Goal: Complete application form

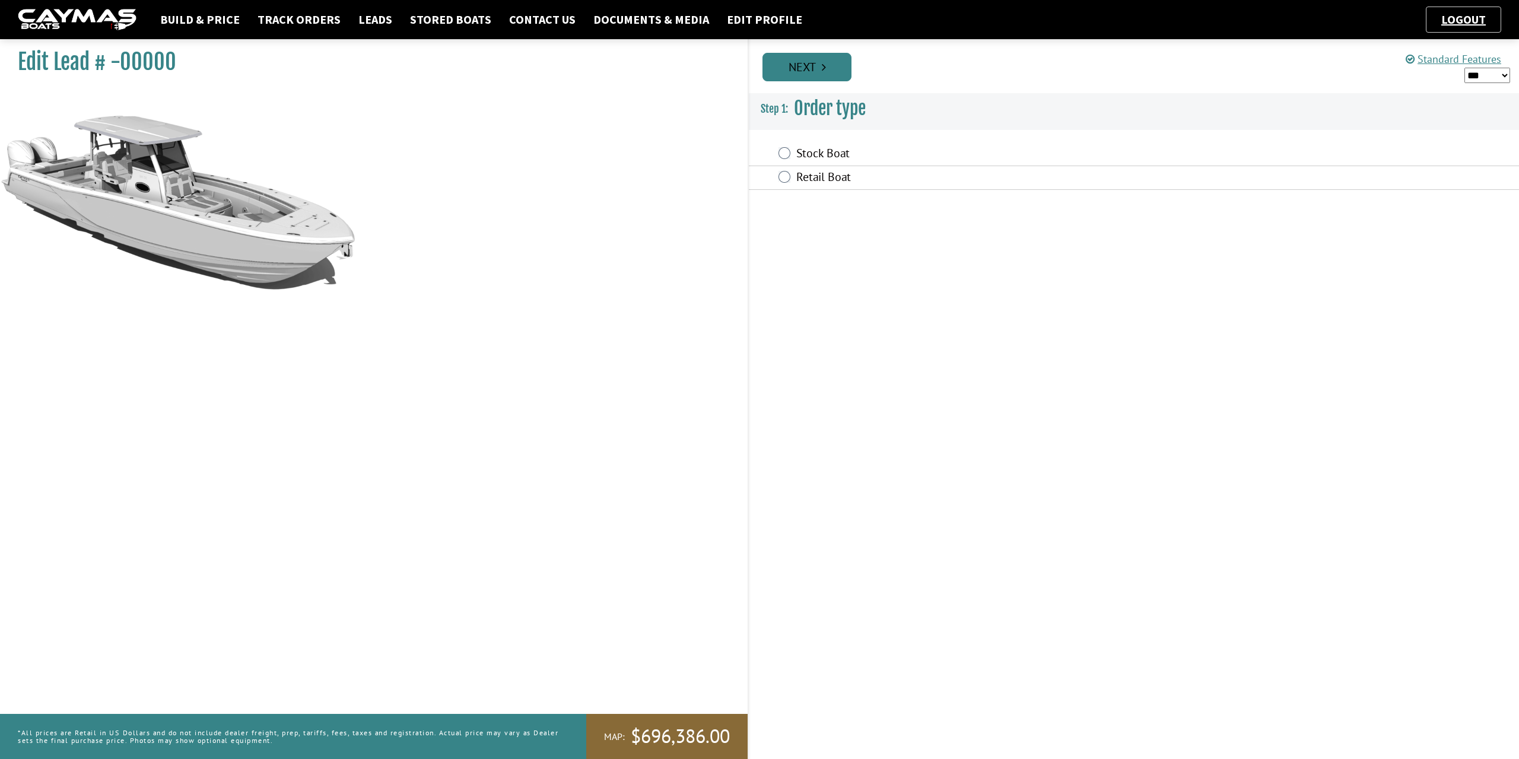
click at [819, 77] on link "Next" at bounding box center [806, 67] width 89 height 28
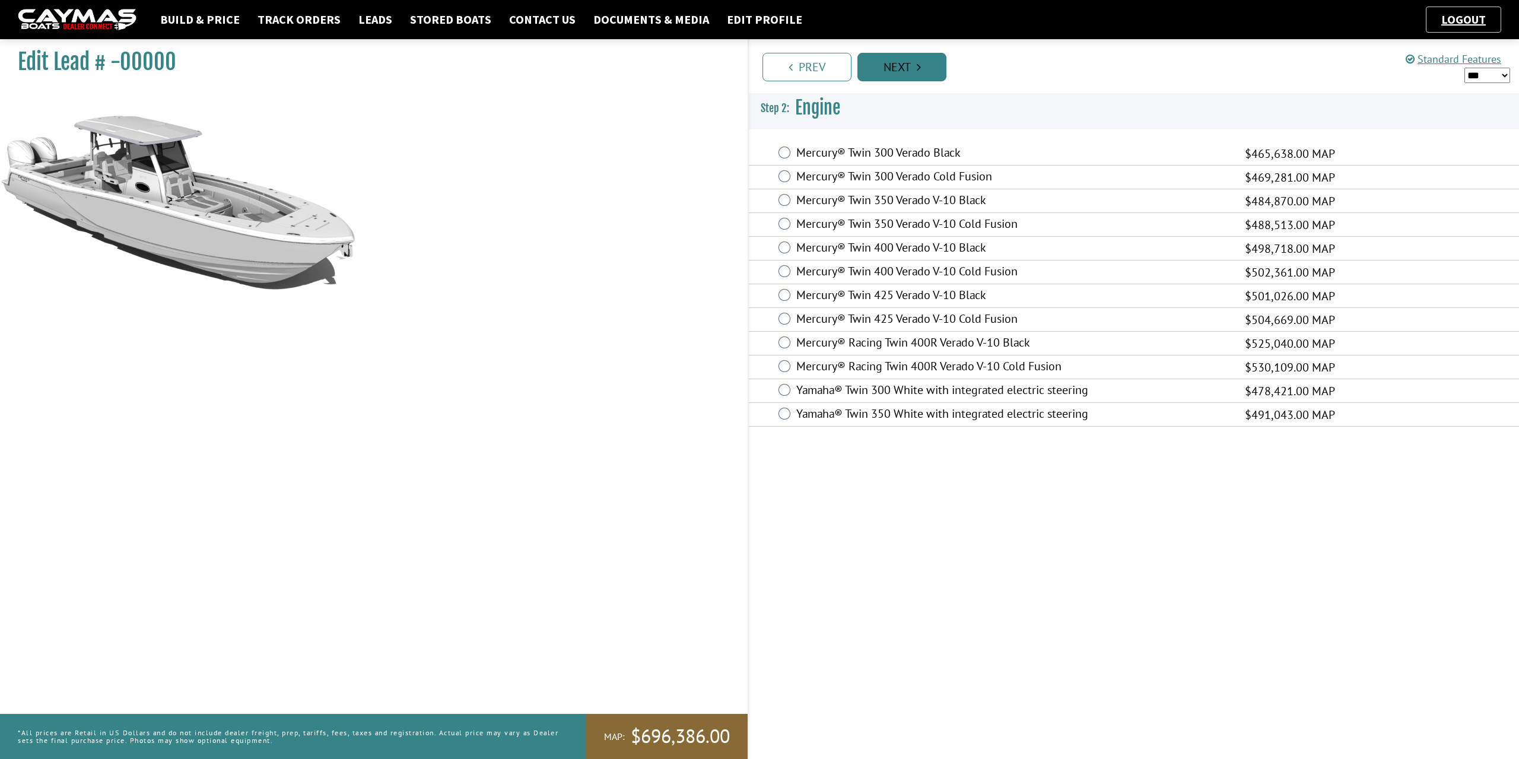
click at [933, 66] on link "Next" at bounding box center [901, 67] width 89 height 28
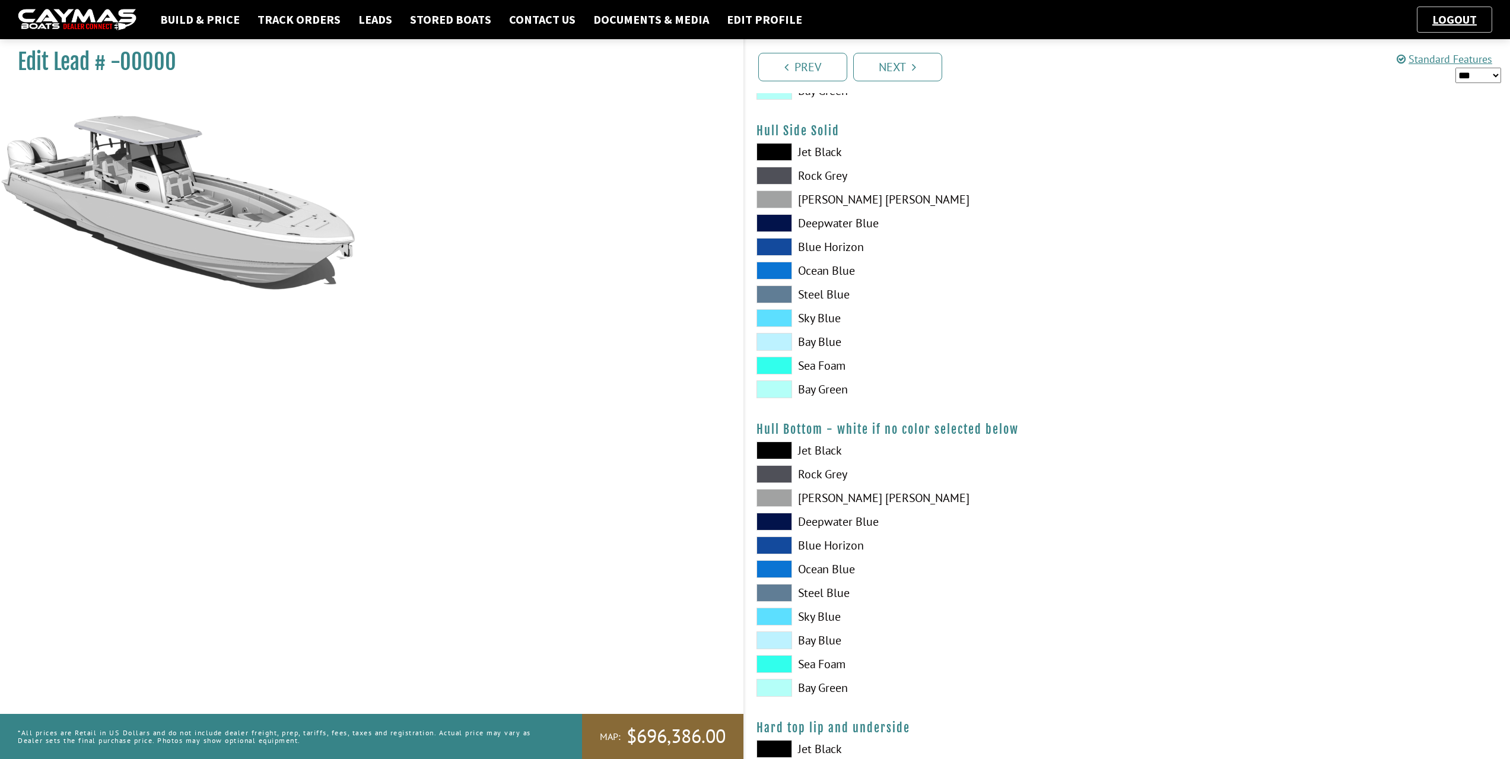
scroll to position [534, 0]
click at [771, 474] on span at bounding box center [774, 474] width 36 height 18
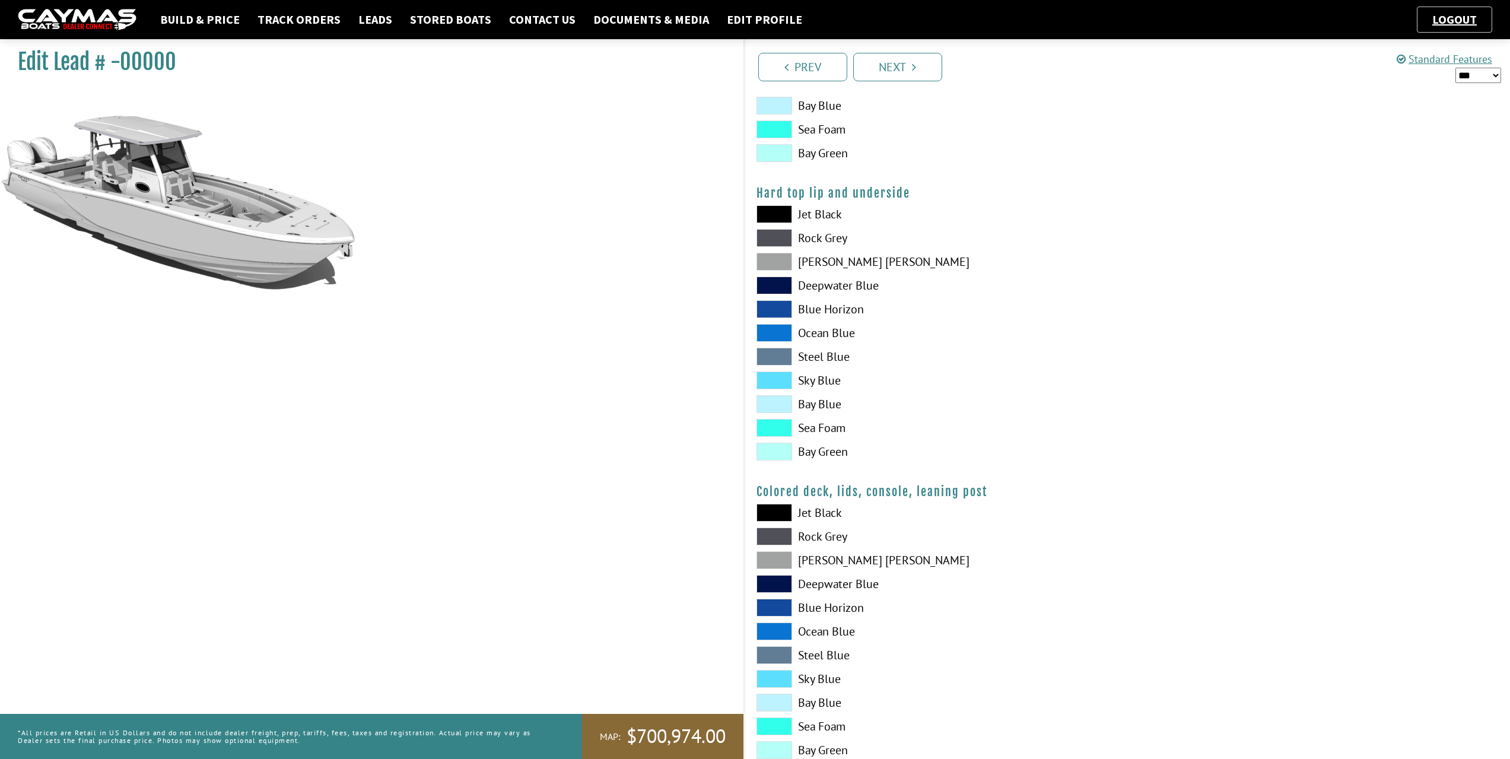
scroll to position [1102, 0]
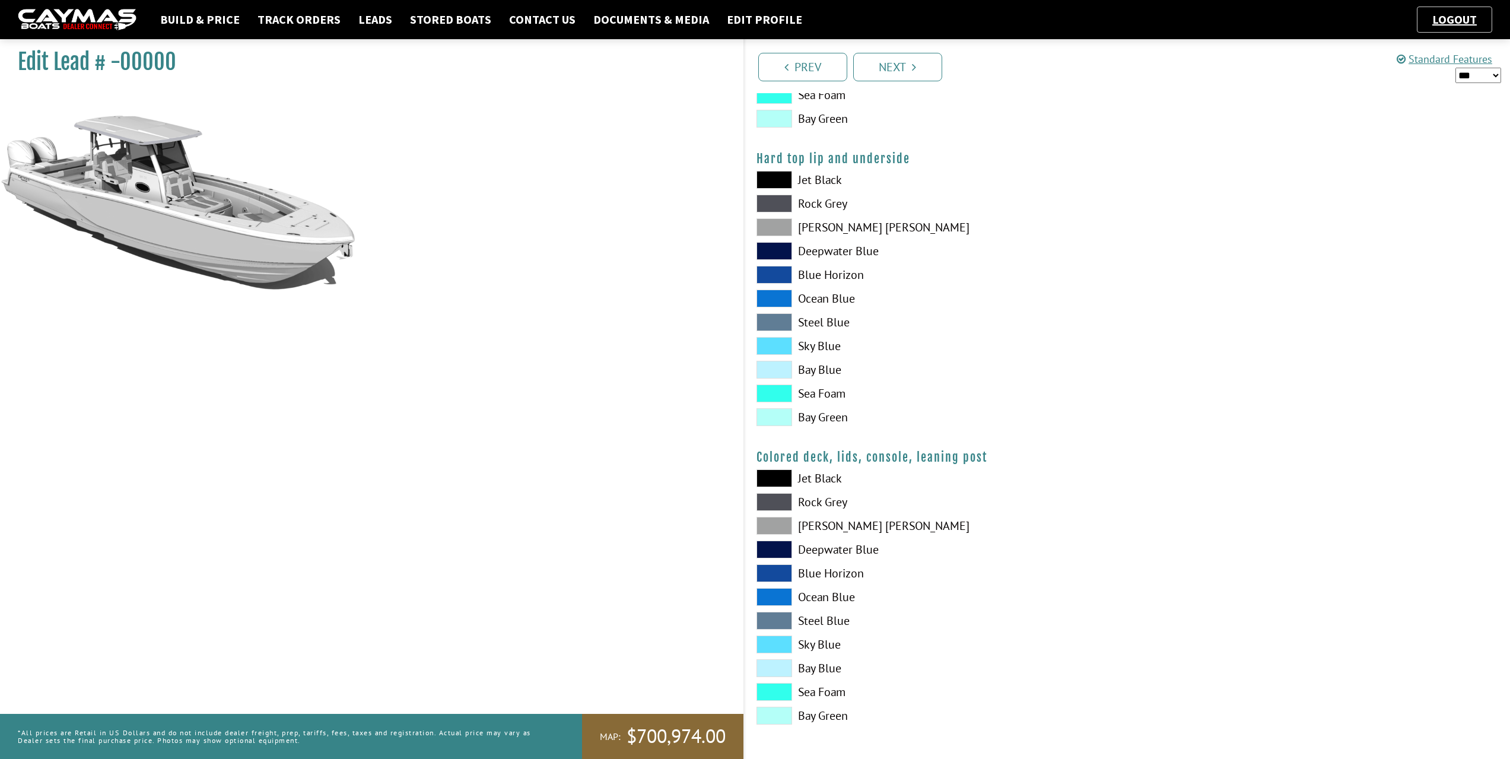
click at [781, 502] on span at bounding box center [774, 502] width 36 height 18
click at [929, 69] on link "Next" at bounding box center [897, 67] width 89 height 28
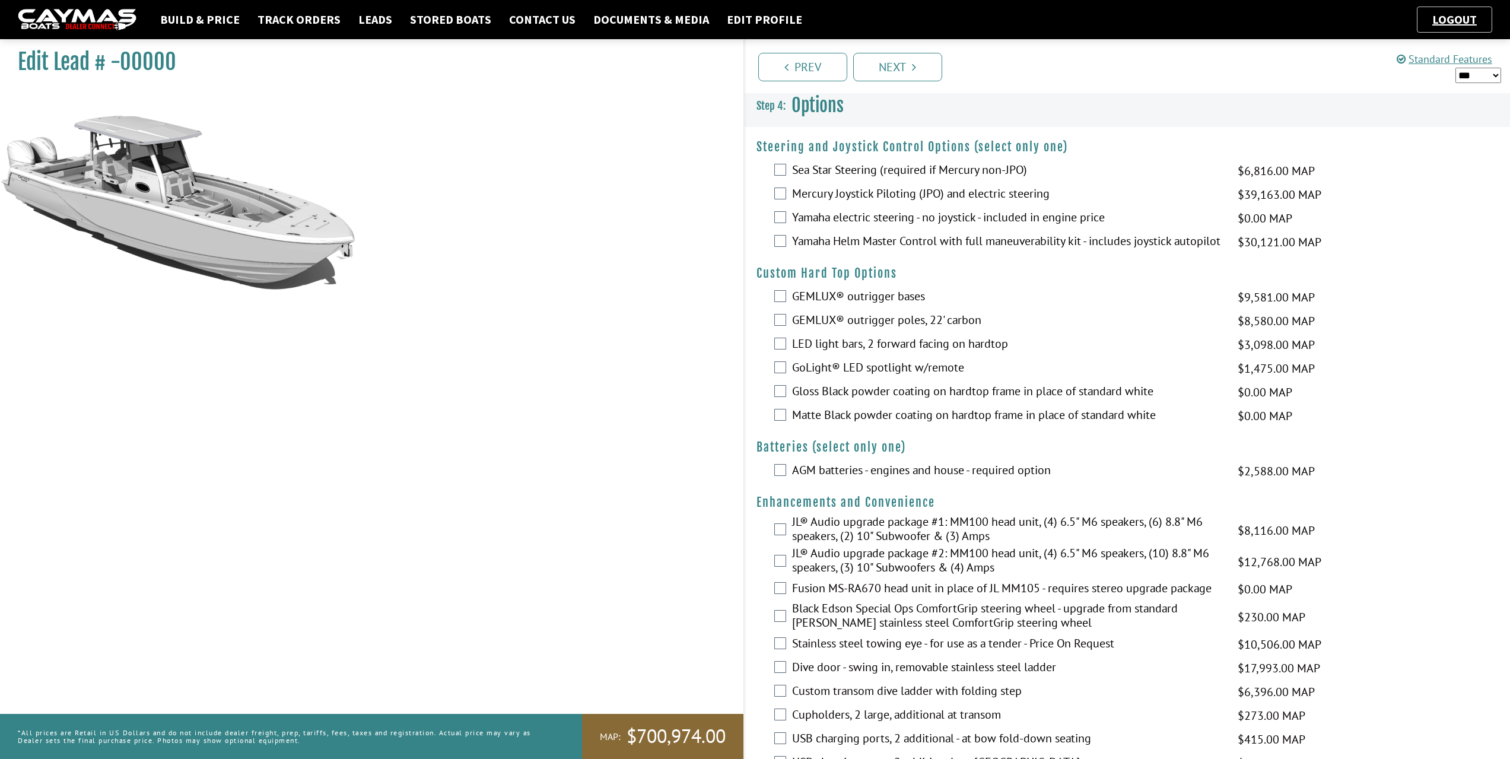
scroll to position [0, 0]
click at [780, 358] on div "LED light bars, 2 forward facing on hardtop $3,098.00 MAP $1,859.00 $3,098.00 M…" at bounding box center [1128, 346] width 766 height 24
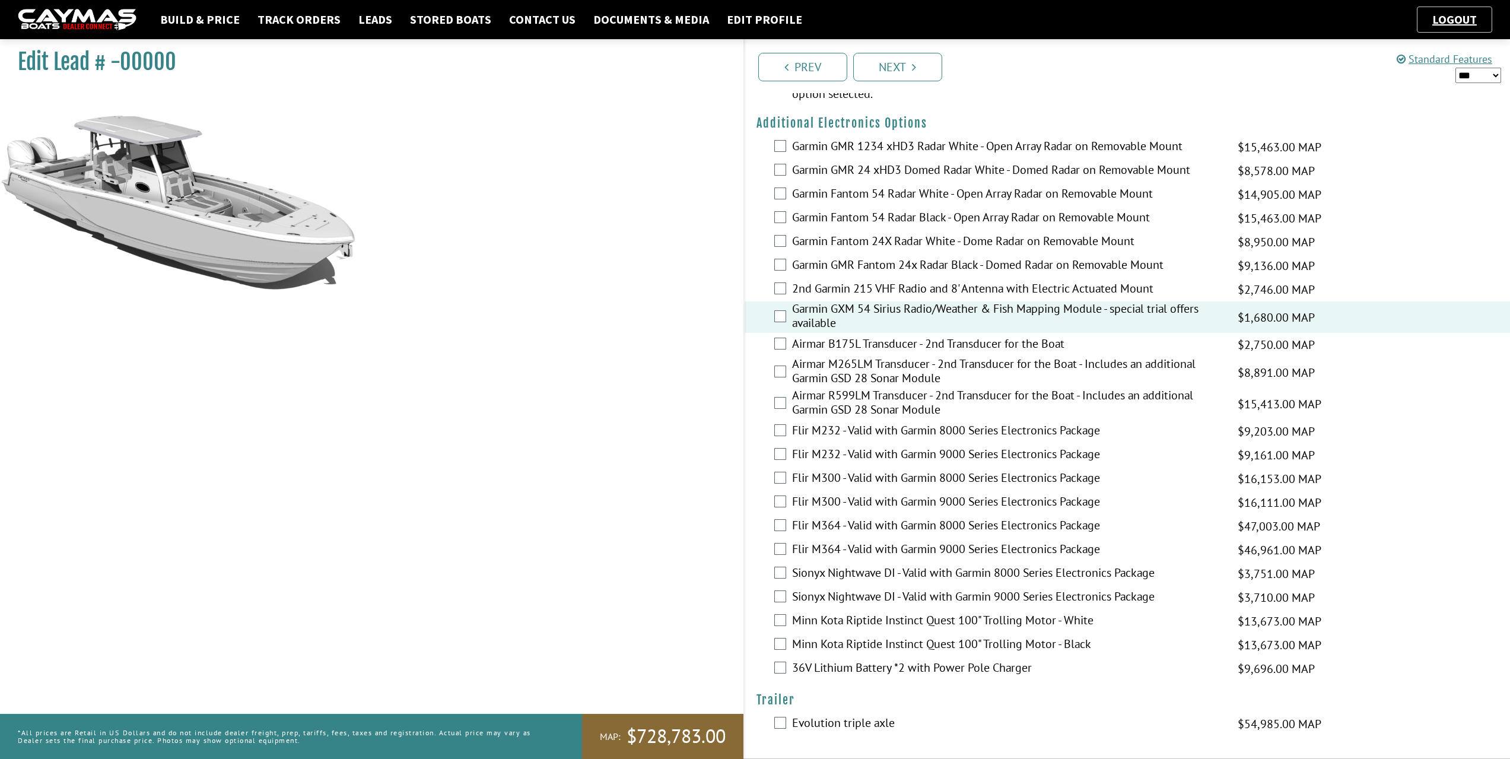
scroll to position [1970, 0]
click at [1499, 74] on select "*** ****** ******" at bounding box center [1478, 75] width 46 height 15
select select "*"
click at [1455, 68] on select "*** ****** ******" at bounding box center [1478, 75] width 46 height 15
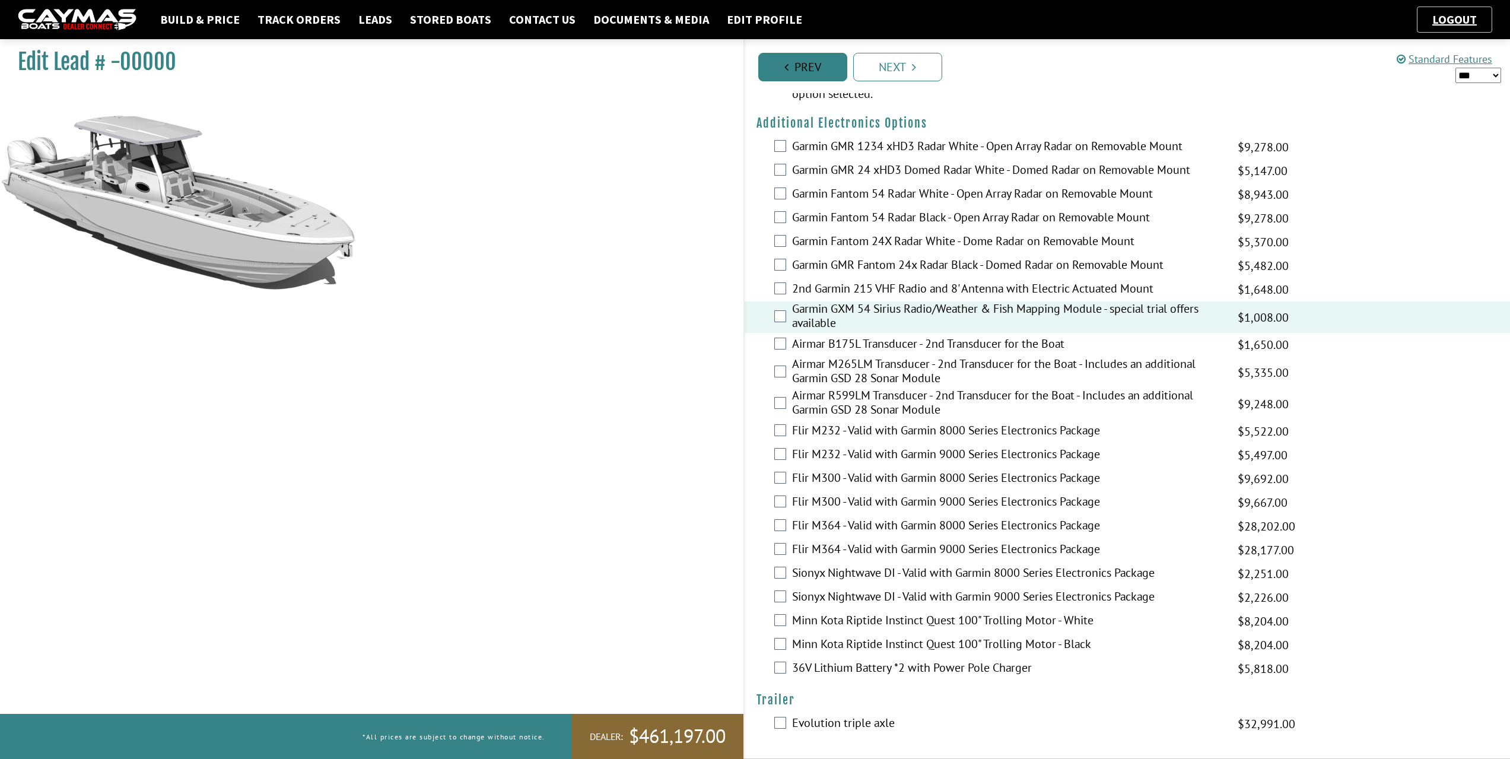
click at [805, 64] on link "Prev" at bounding box center [802, 67] width 89 height 28
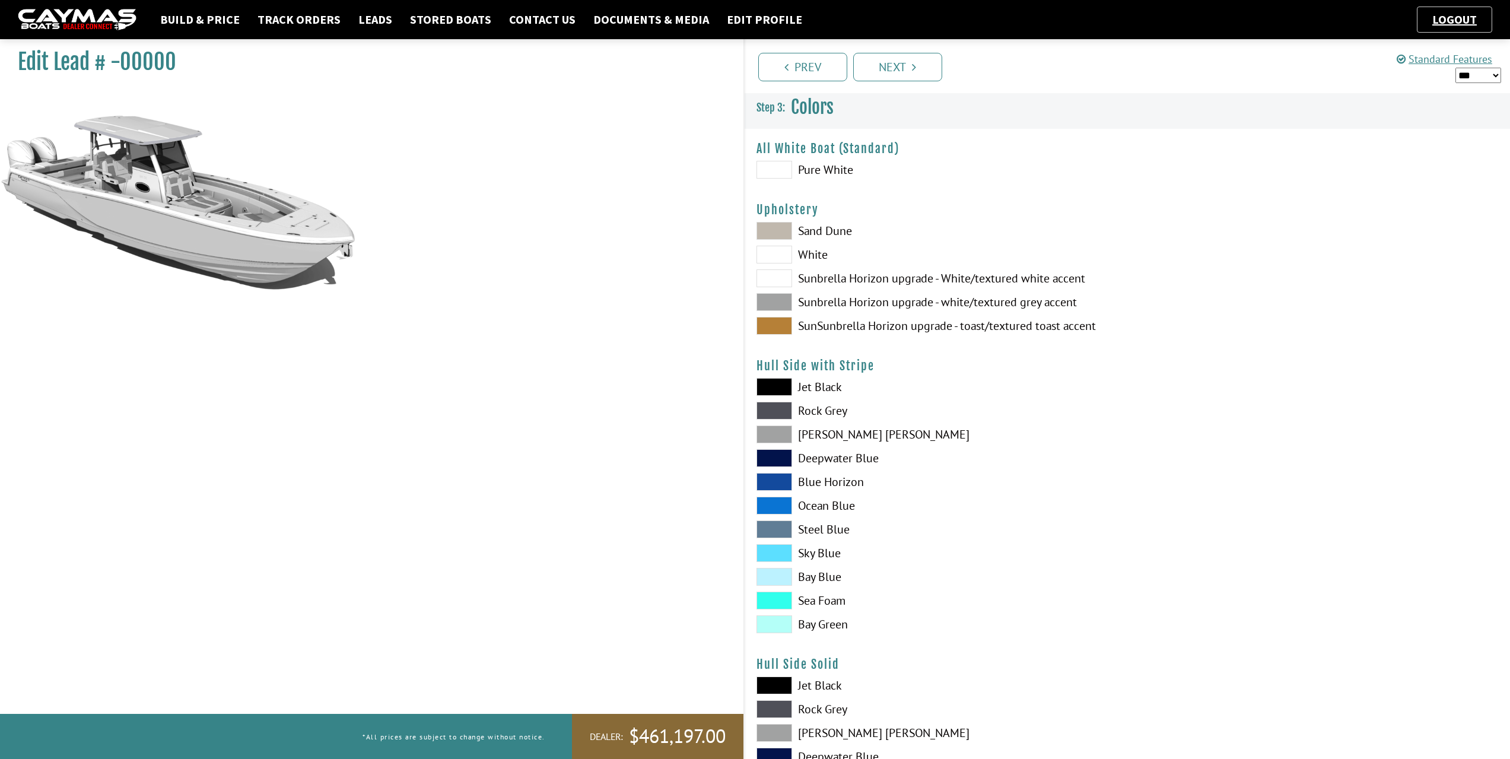
scroll to position [59, 0]
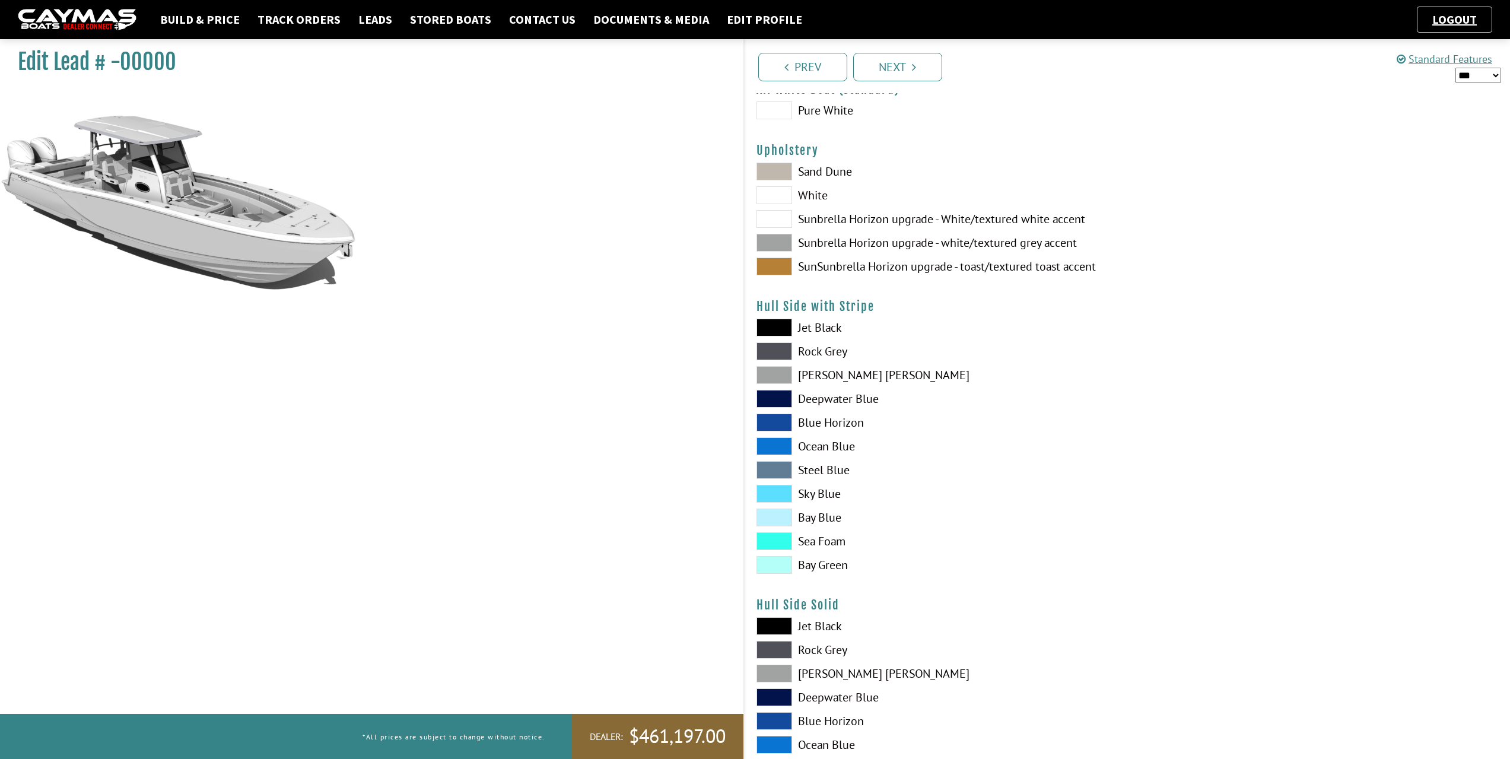
click at [778, 355] on span at bounding box center [774, 351] width 36 height 18
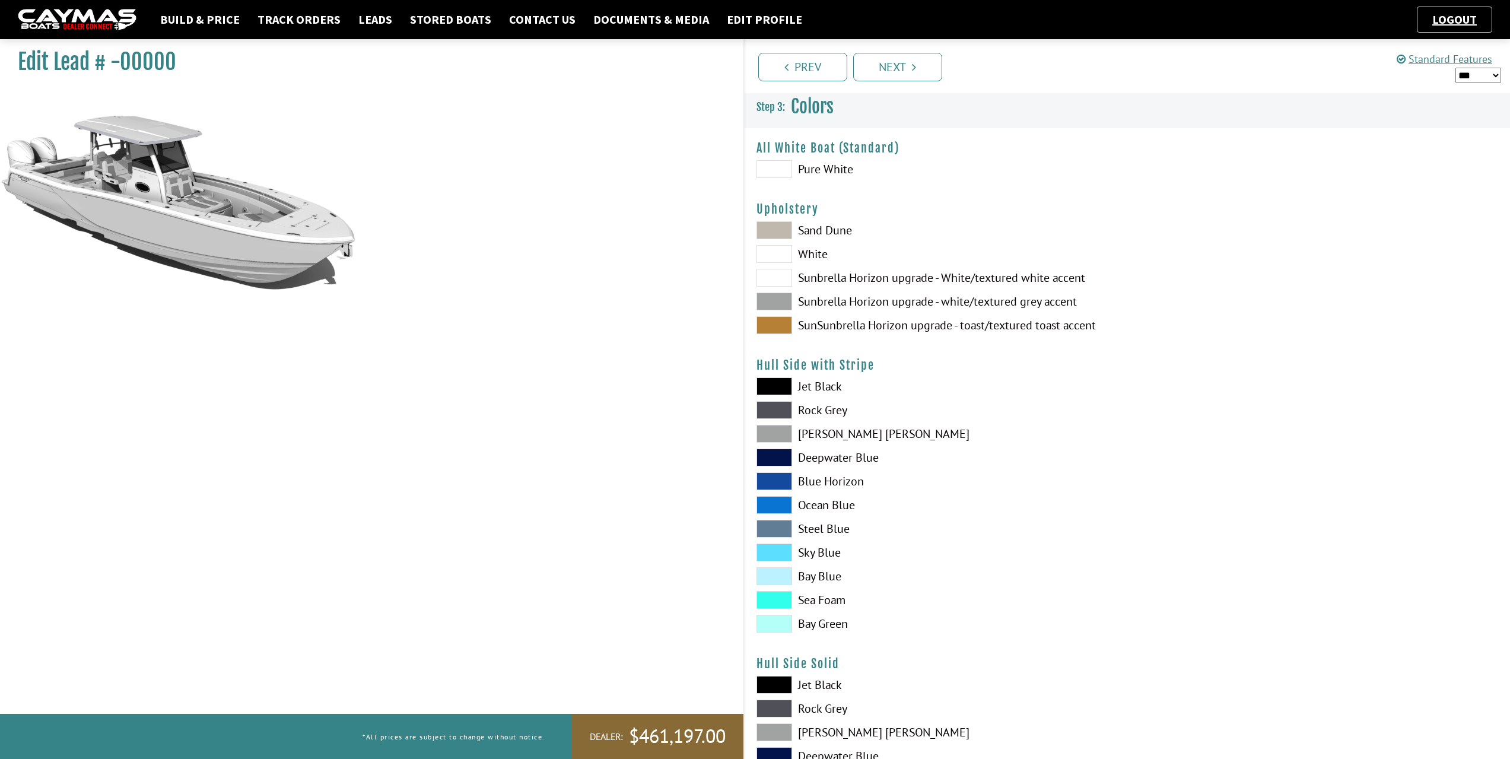
scroll to position [0, 0]
click at [780, 415] on span at bounding box center [774, 411] width 36 height 18
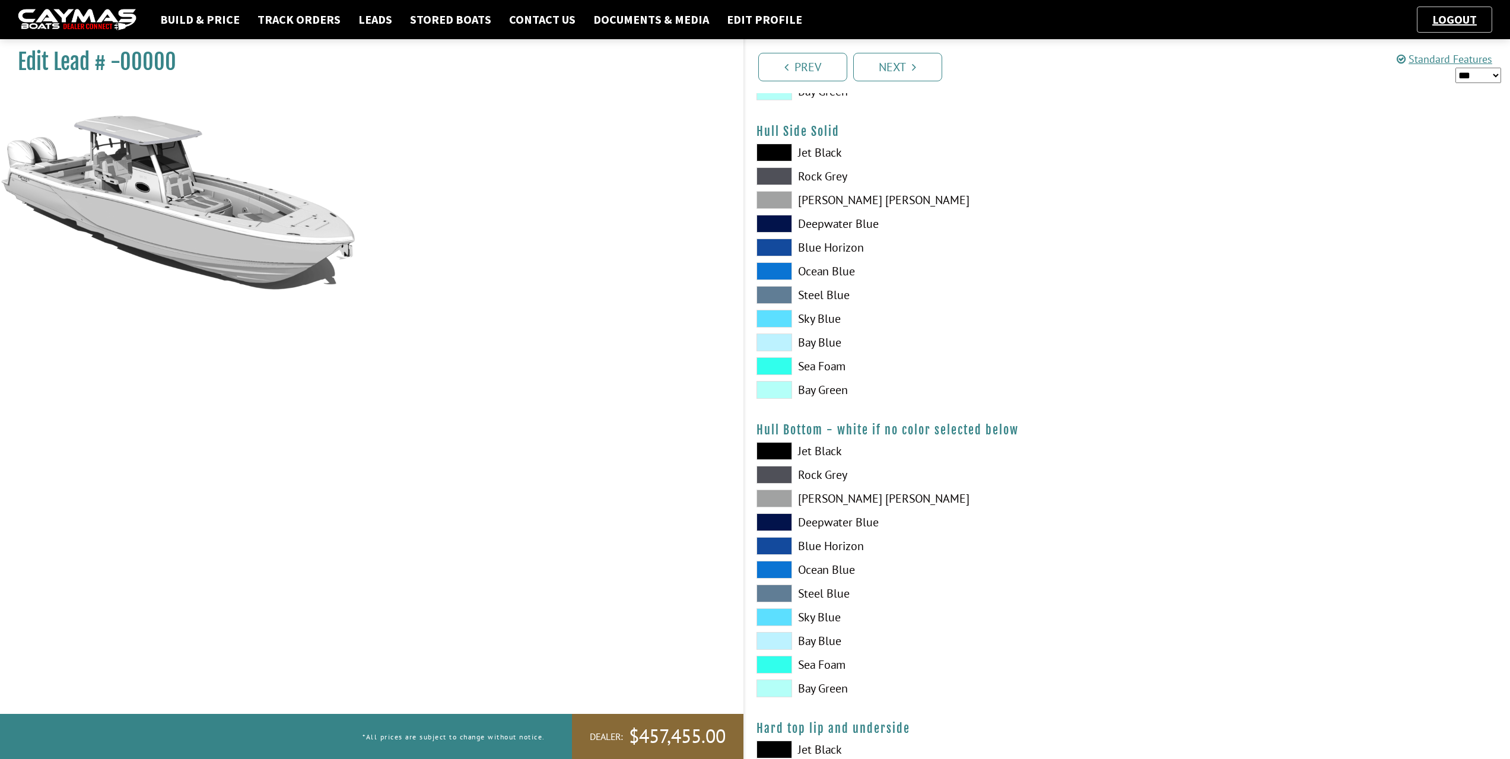
scroll to position [534, 0]
click at [784, 476] on span at bounding box center [774, 474] width 36 height 18
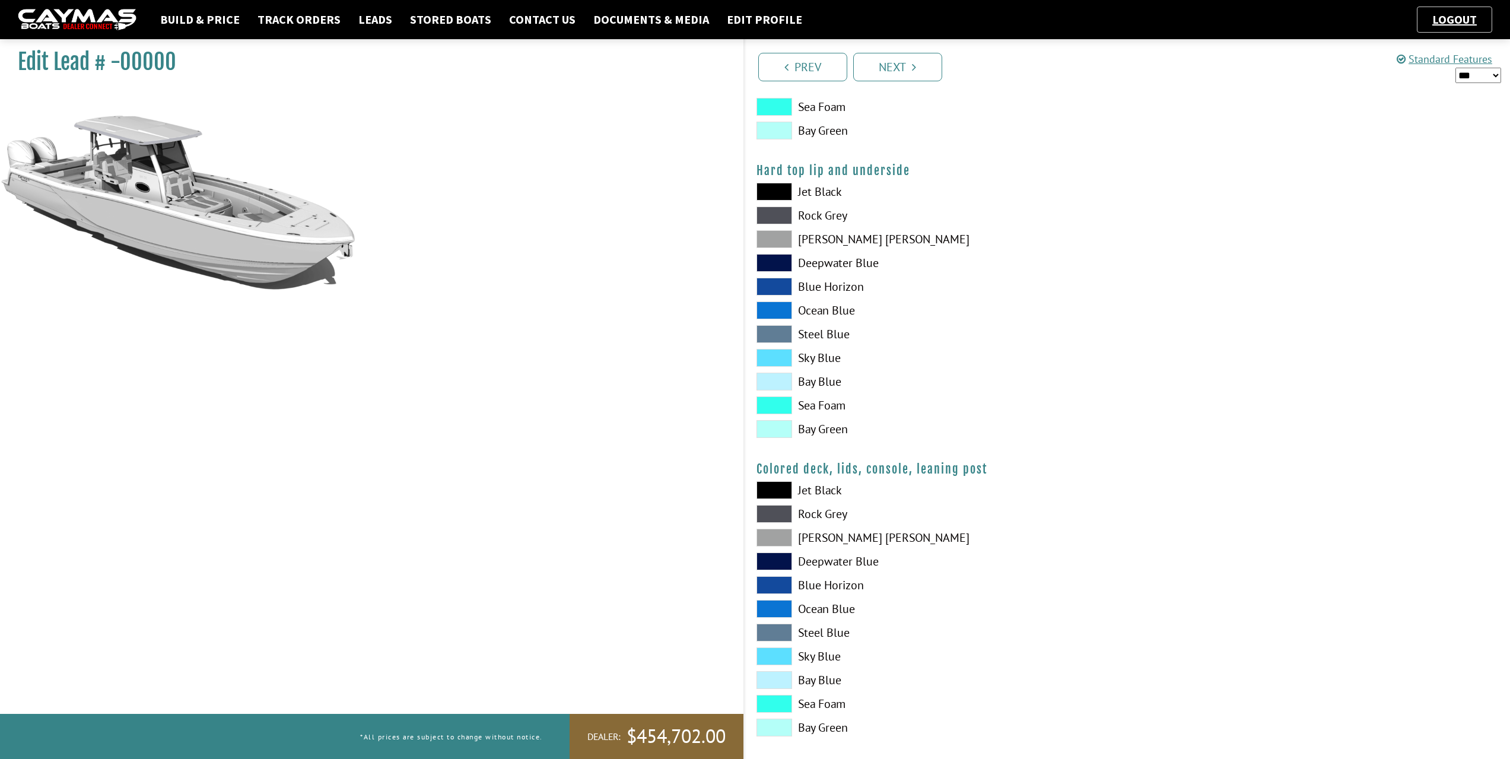
scroll to position [1102, 0]
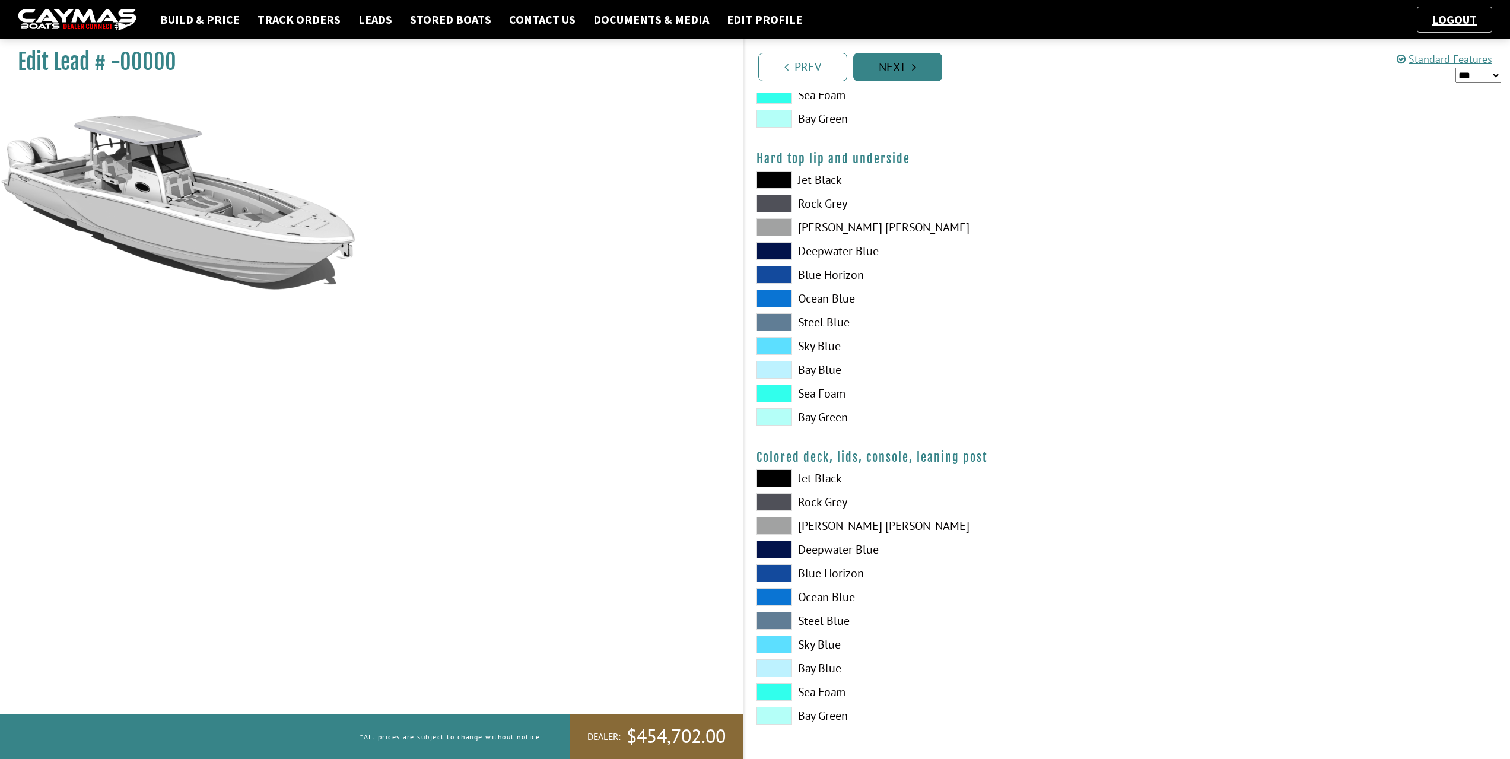
click at [921, 72] on link "Next" at bounding box center [897, 67] width 89 height 28
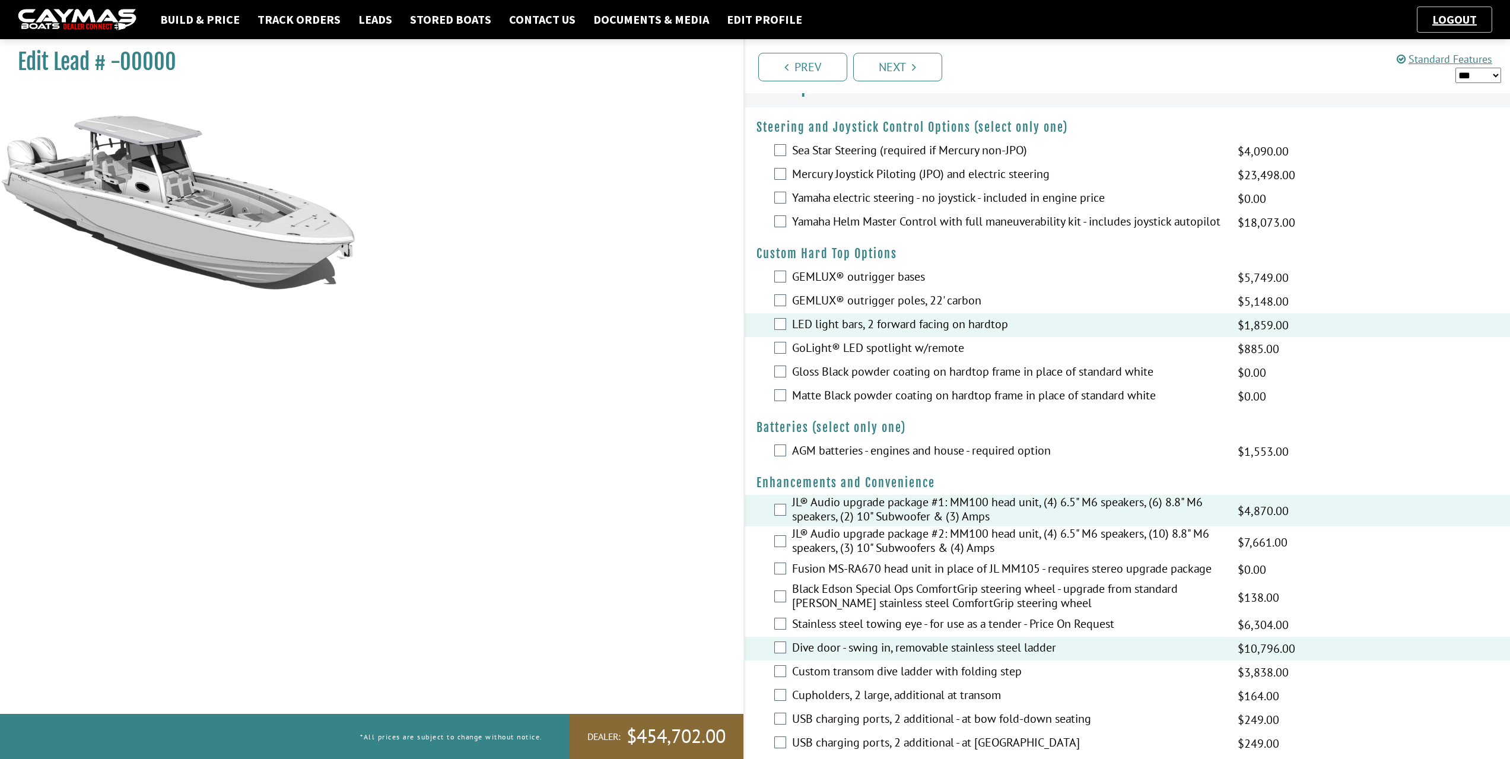
scroll to position [0, 0]
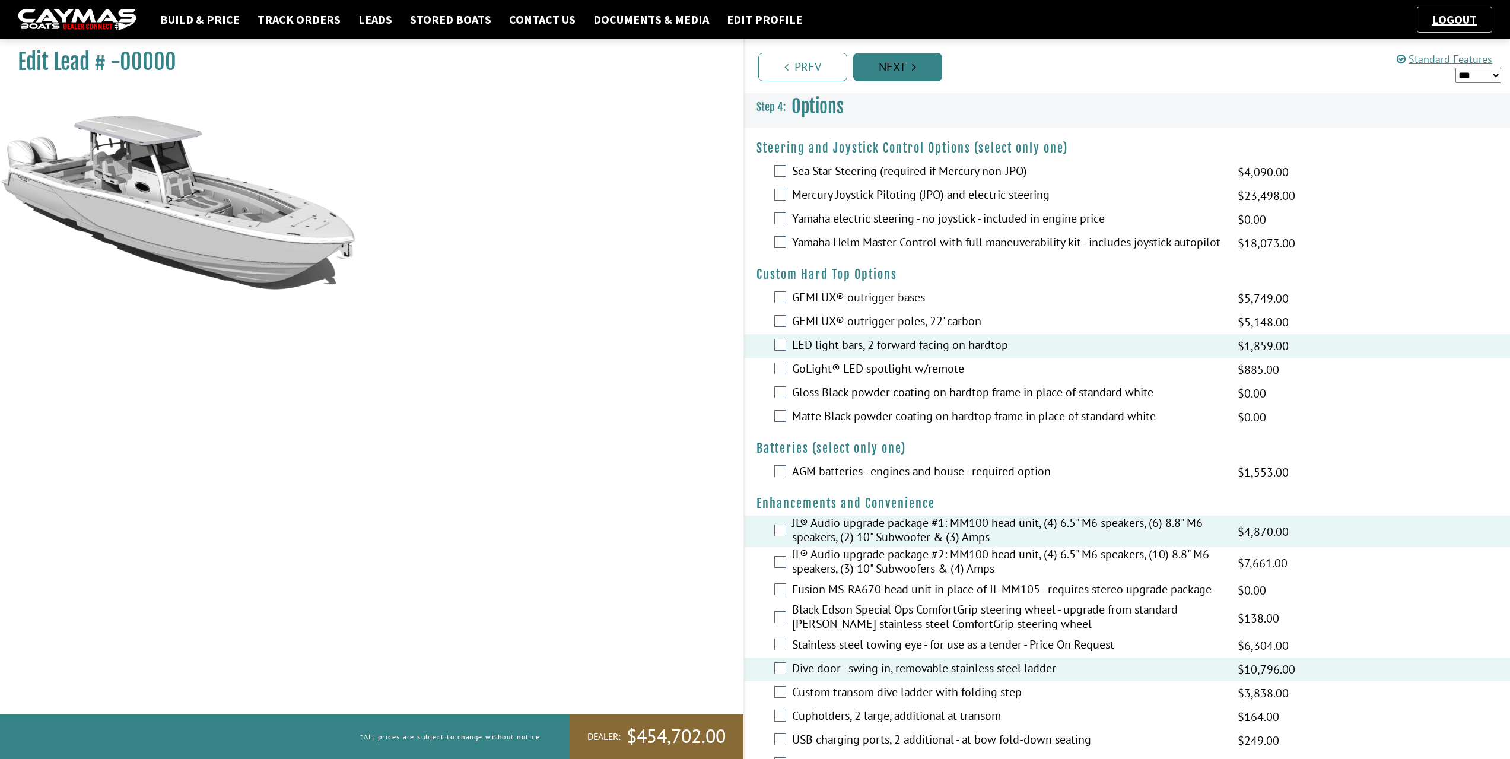
click at [899, 74] on link "Next" at bounding box center [897, 67] width 89 height 28
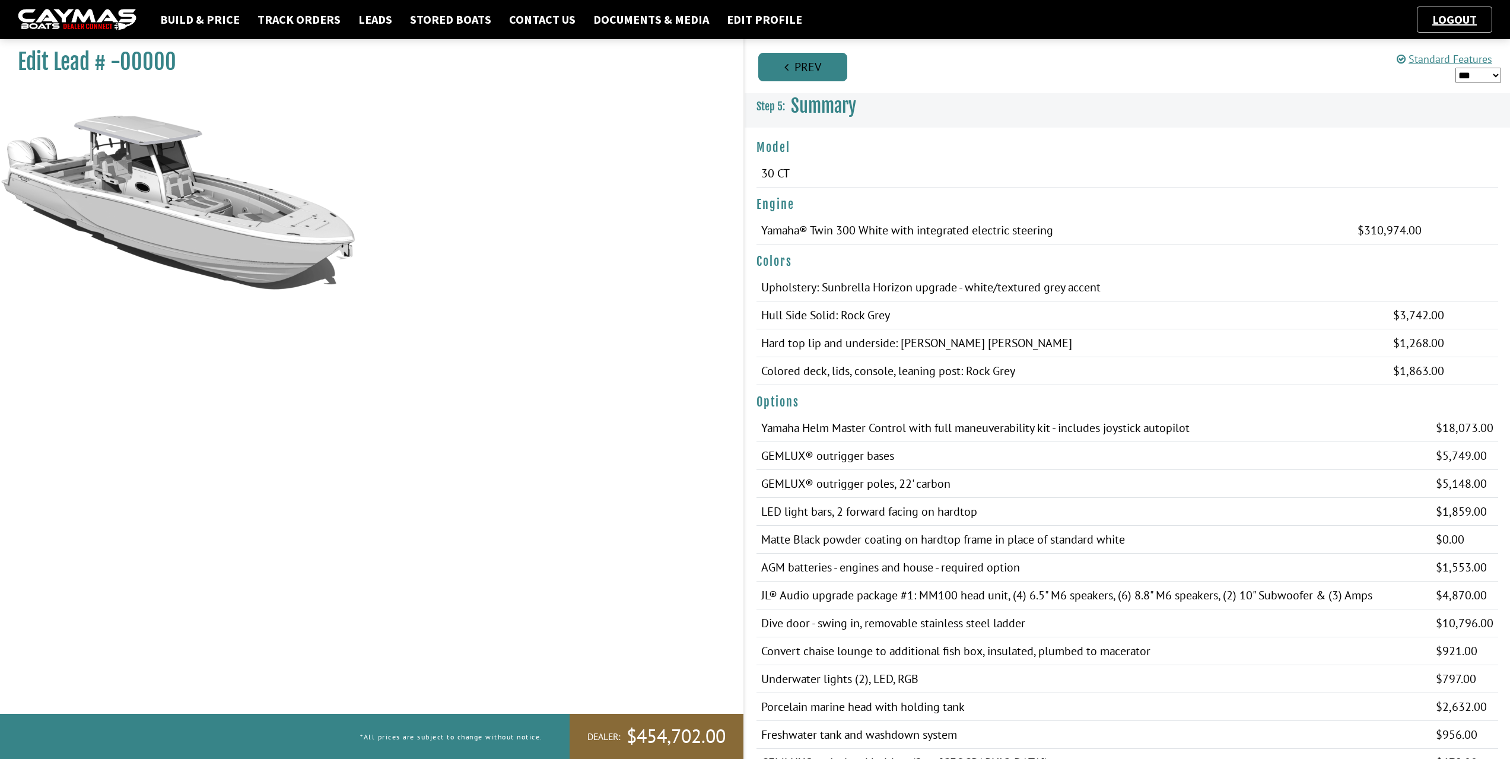
click at [827, 69] on link "Prev" at bounding box center [802, 67] width 89 height 28
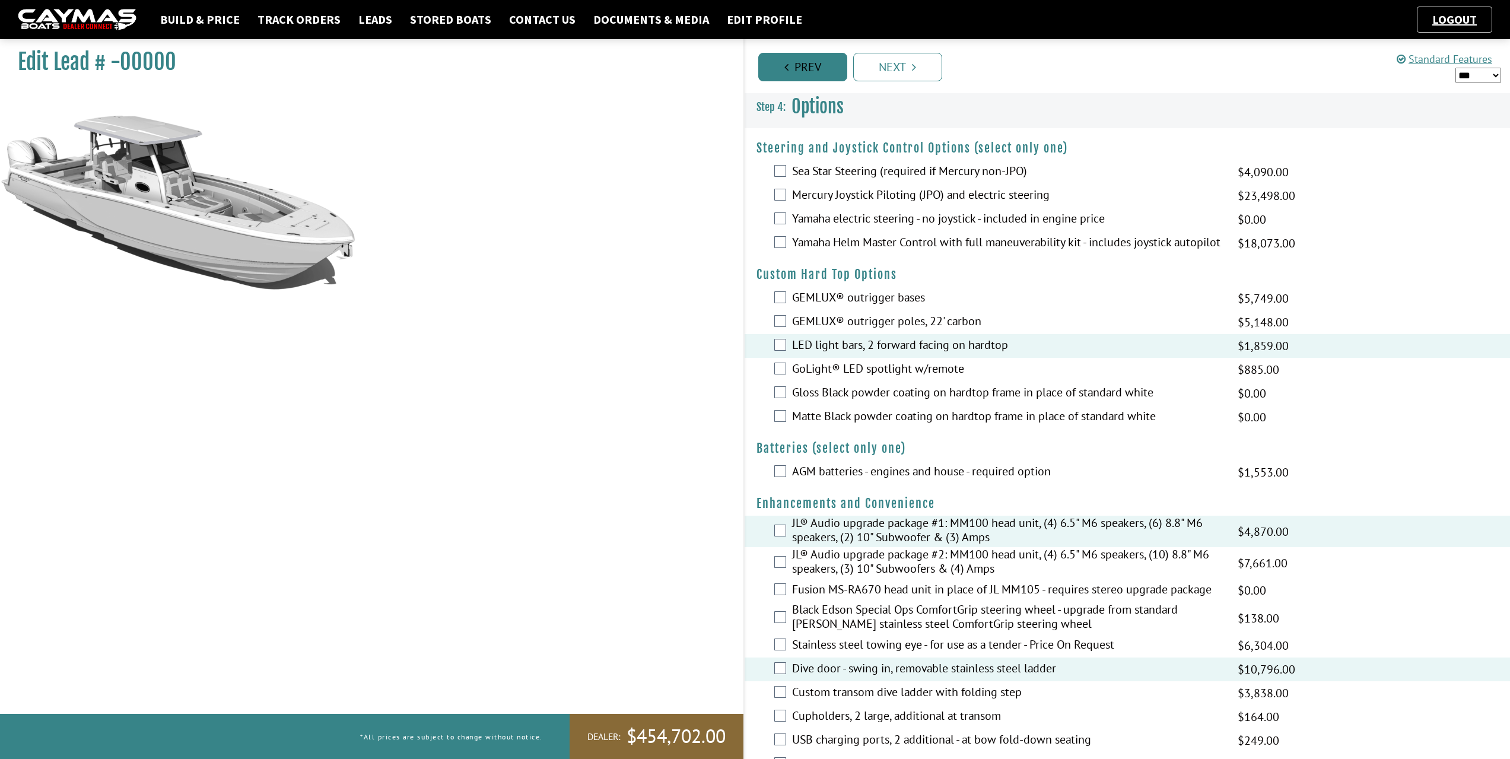
click at [827, 69] on link "Prev" at bounding box center [802, 67] width 89 height 28
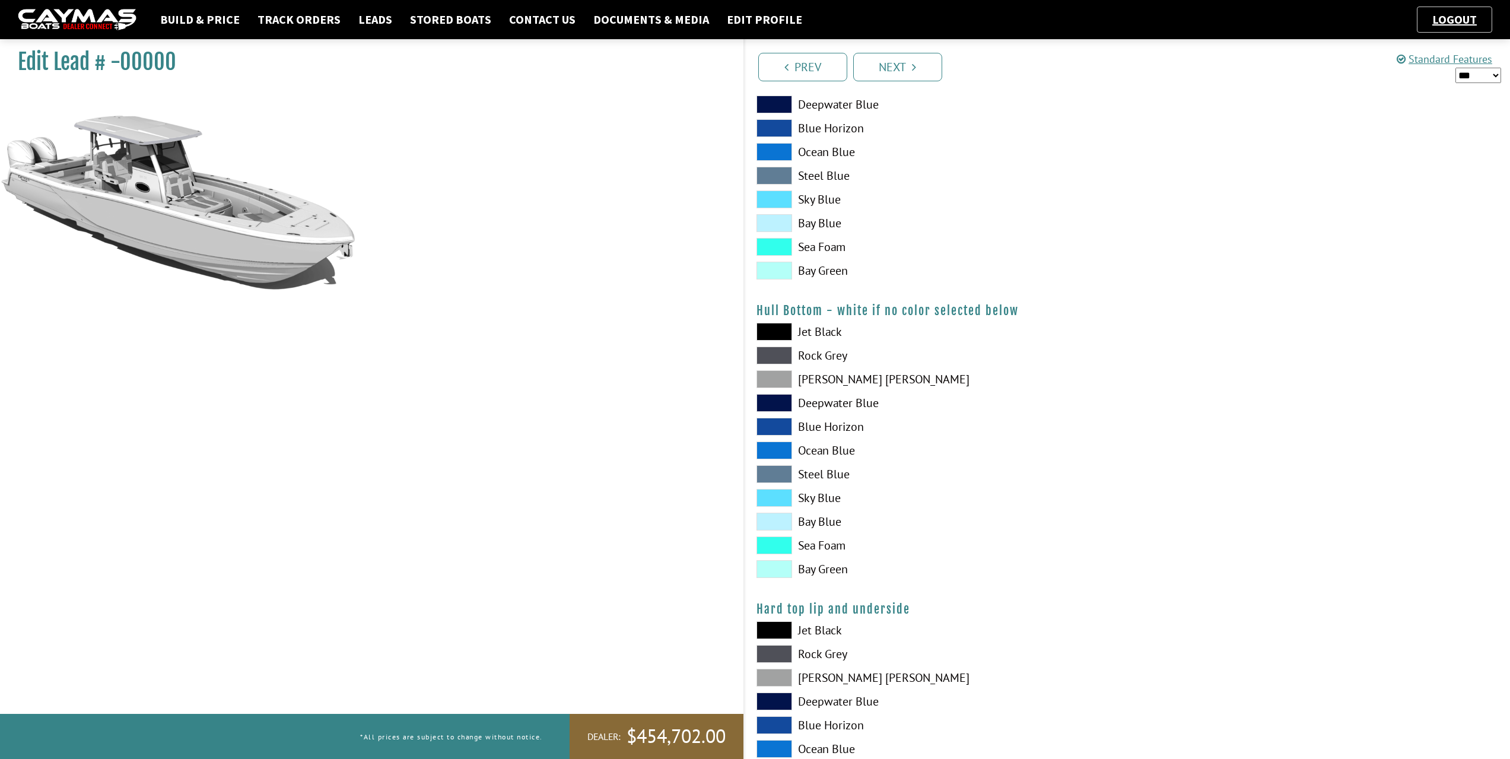
scroll to position [653, 0]
click at [775, 353] on span at bounding box center [774, 355] width 36 height 18
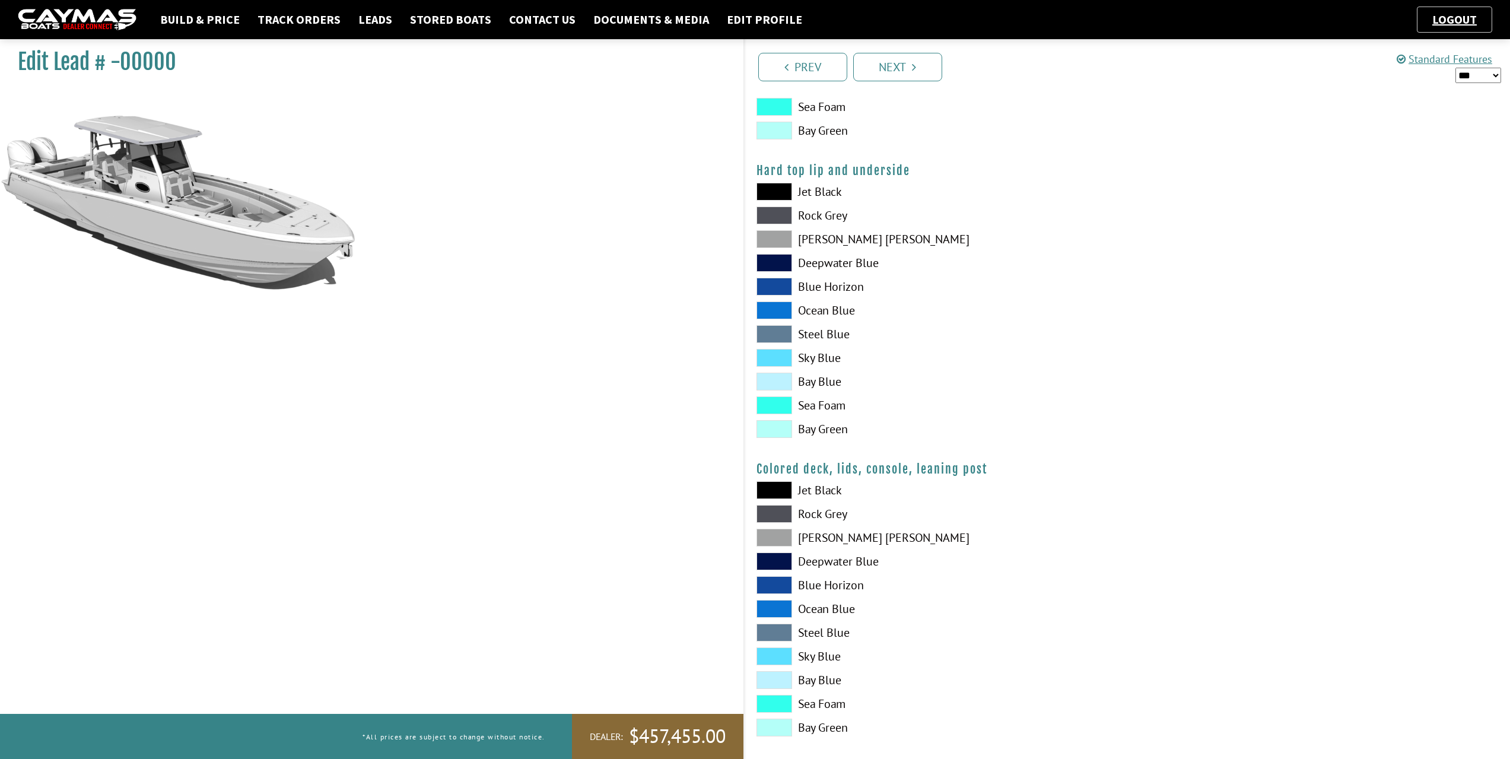
scroll to position [1102, 0]
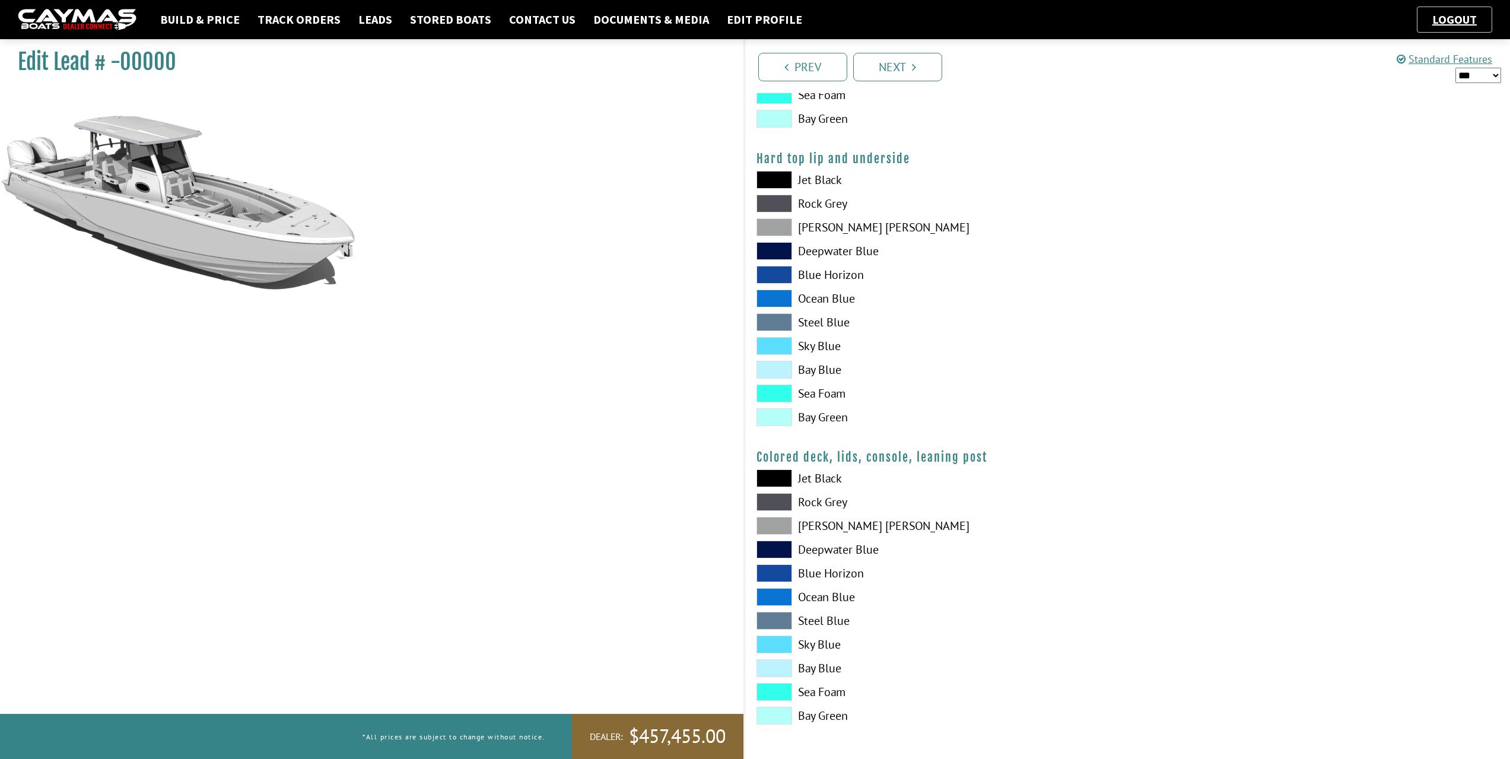
click at [783, 502] on span at bounding box center [774, 502] width 36 height 18
click at [931, 69] on link "Next" at bounding box center [897, 67] width 89 height 28
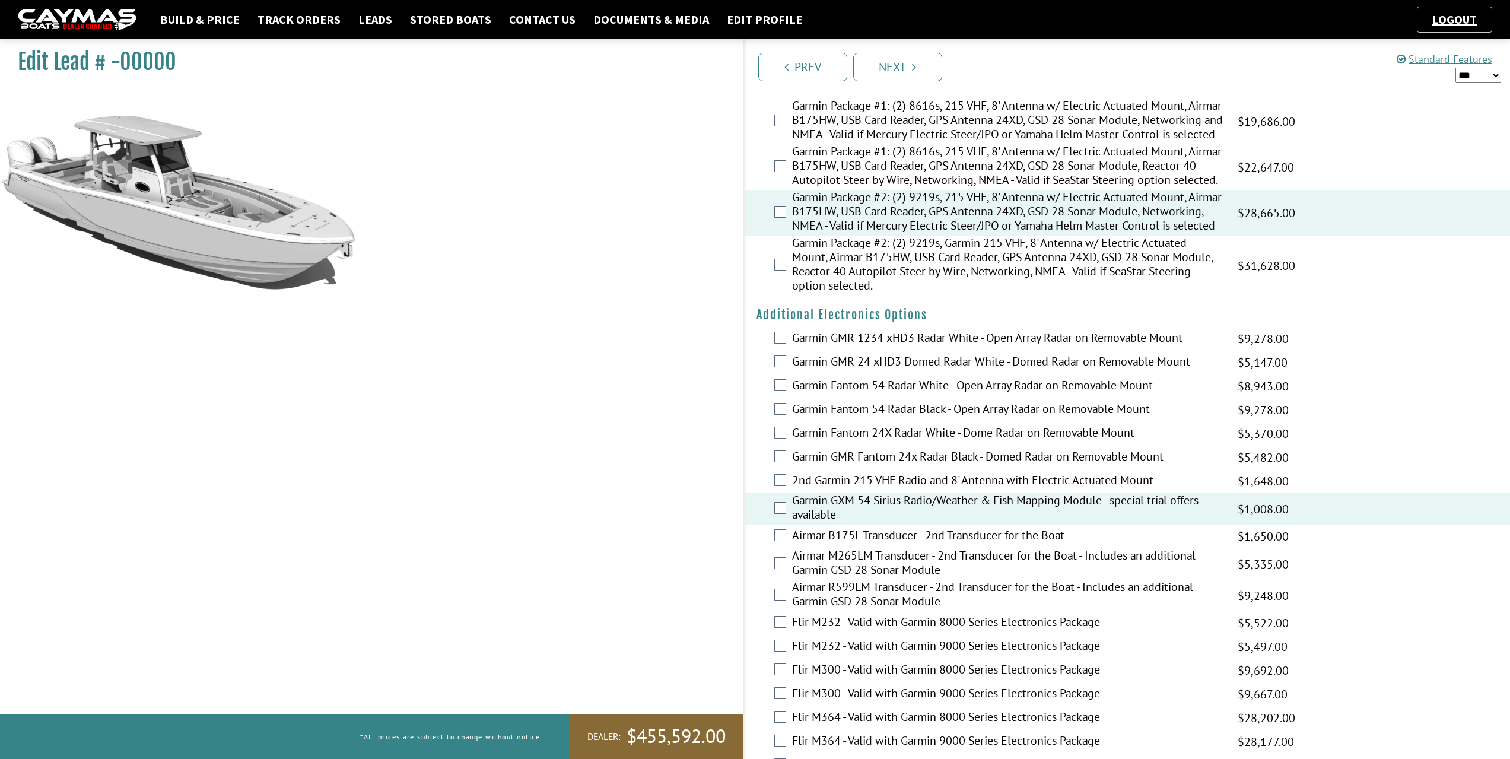
scroll to position [1970, 0]
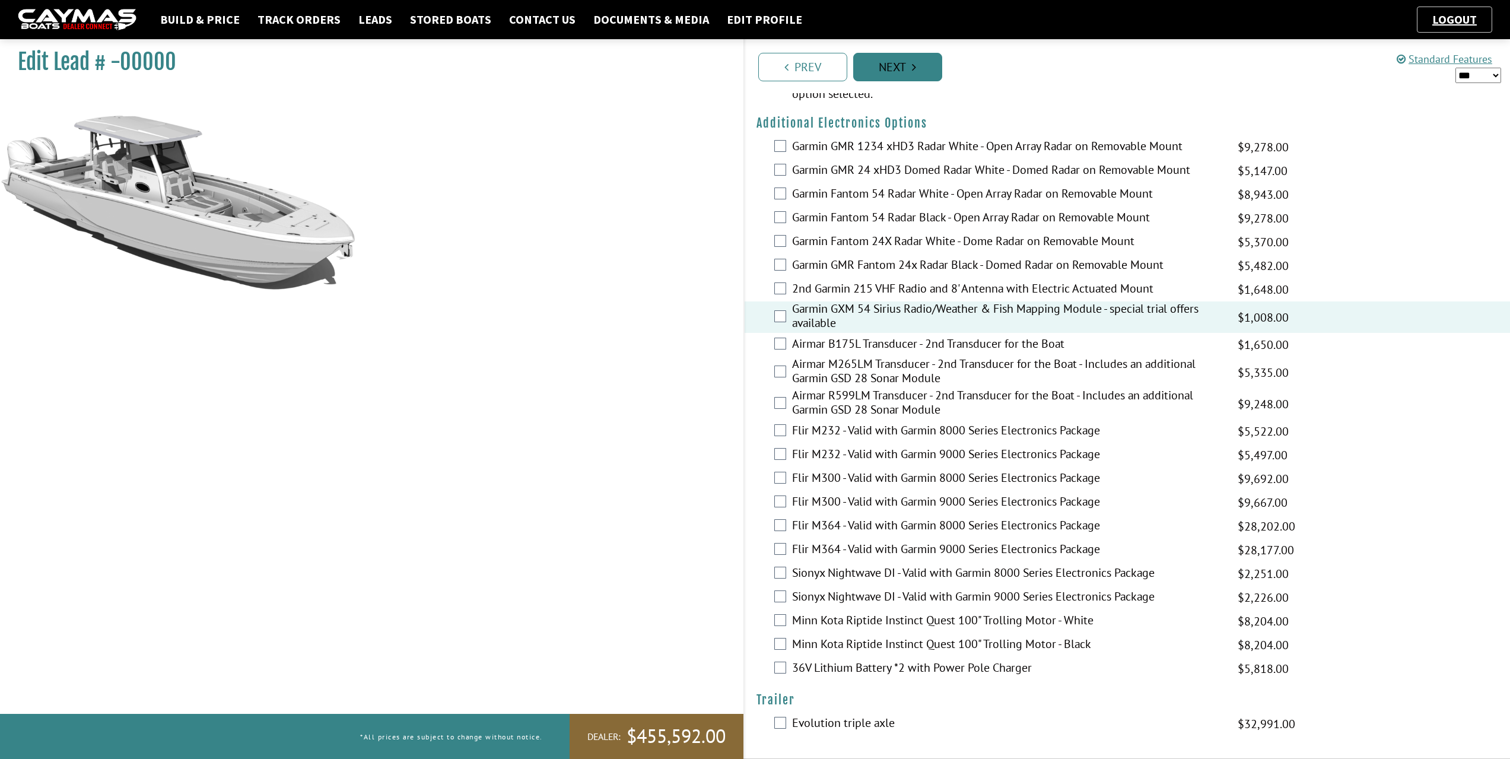
click at [912, 69] on icon "Pagination" at bounding box center [914, 67] width 4 height 12
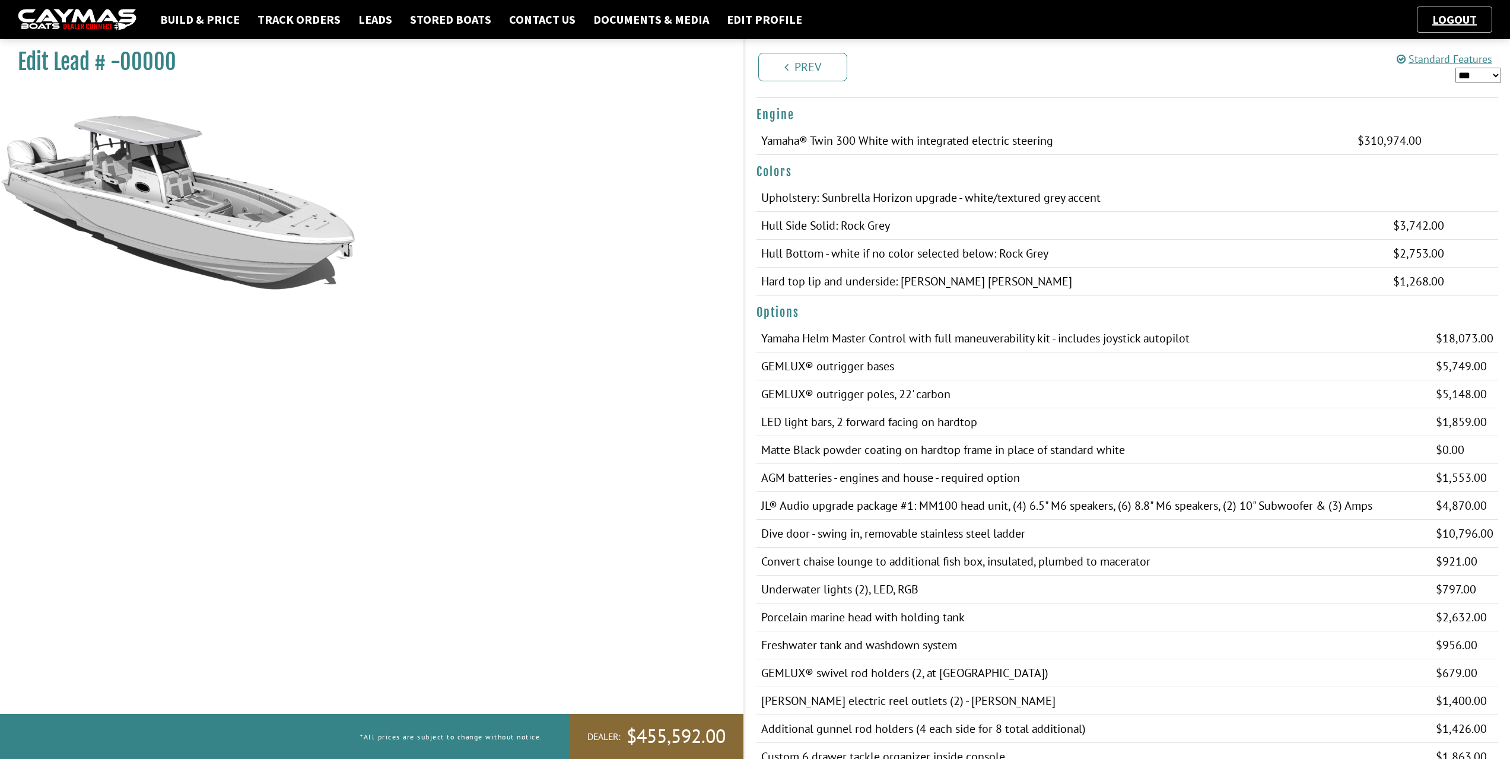
scroll to position [0, 0]
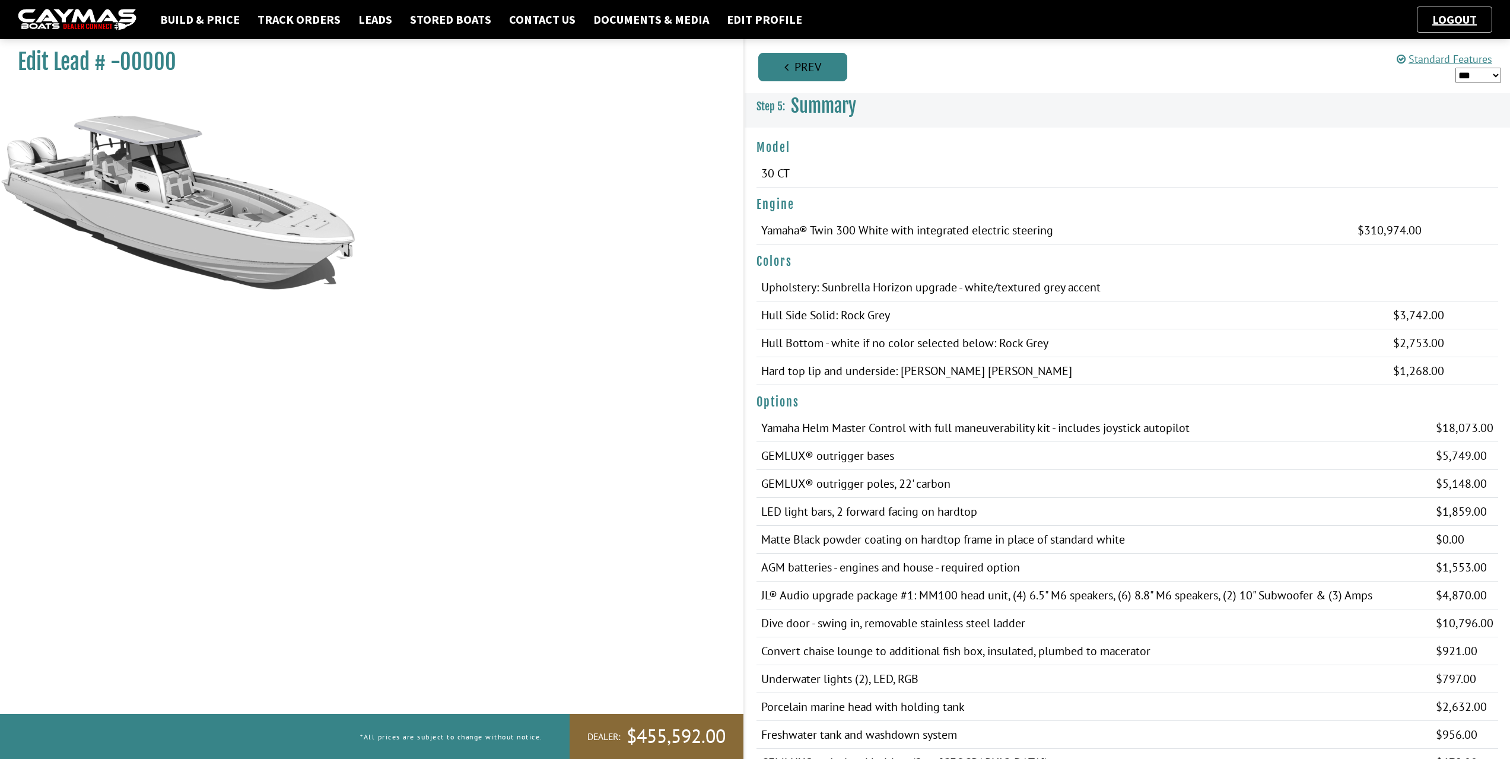
click at [809, 69] on link "Prev" at bounding box center [802, 67] width 89 height 28
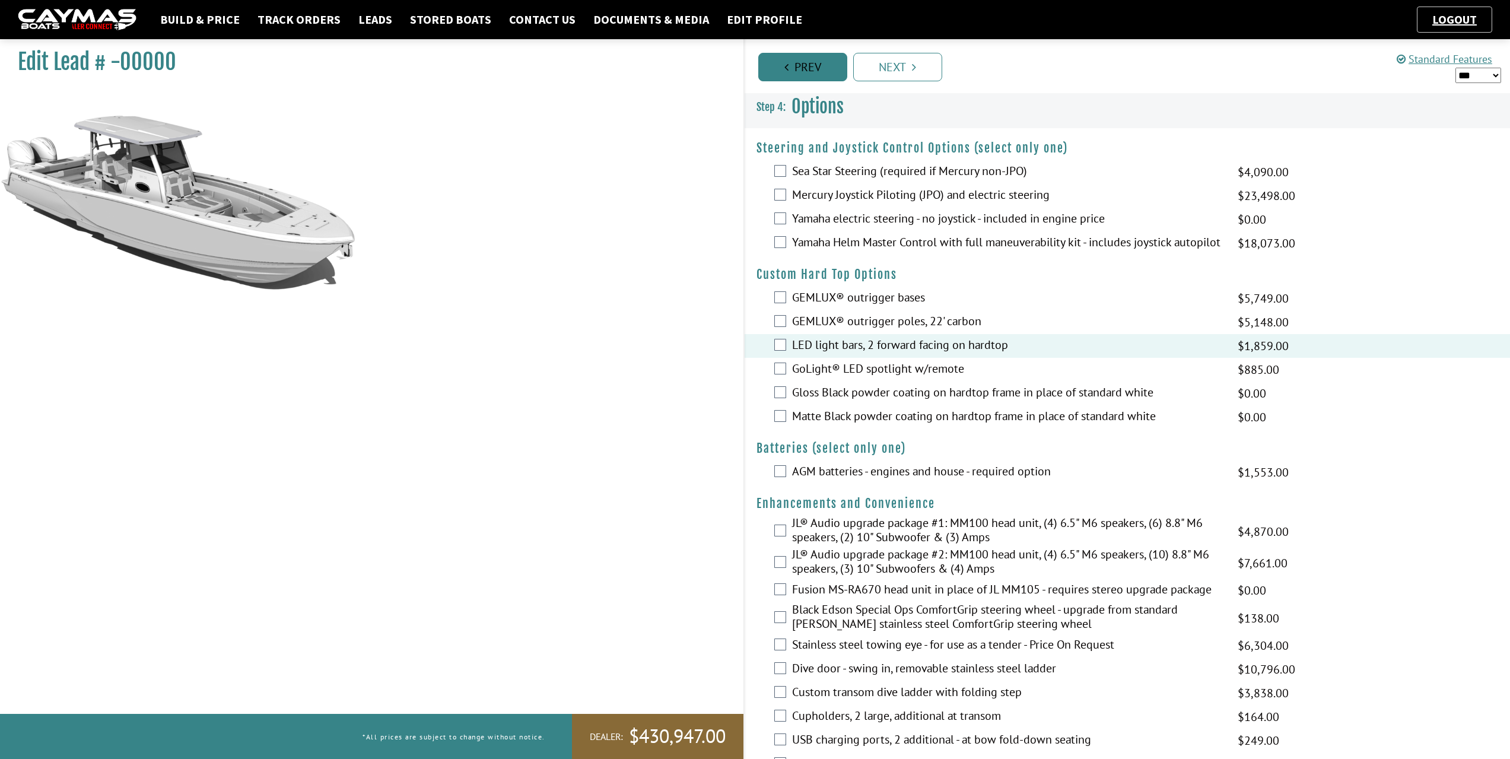
click at [819, 74] on link "Prev" at bounding box center [802, 67] width 89 height 28
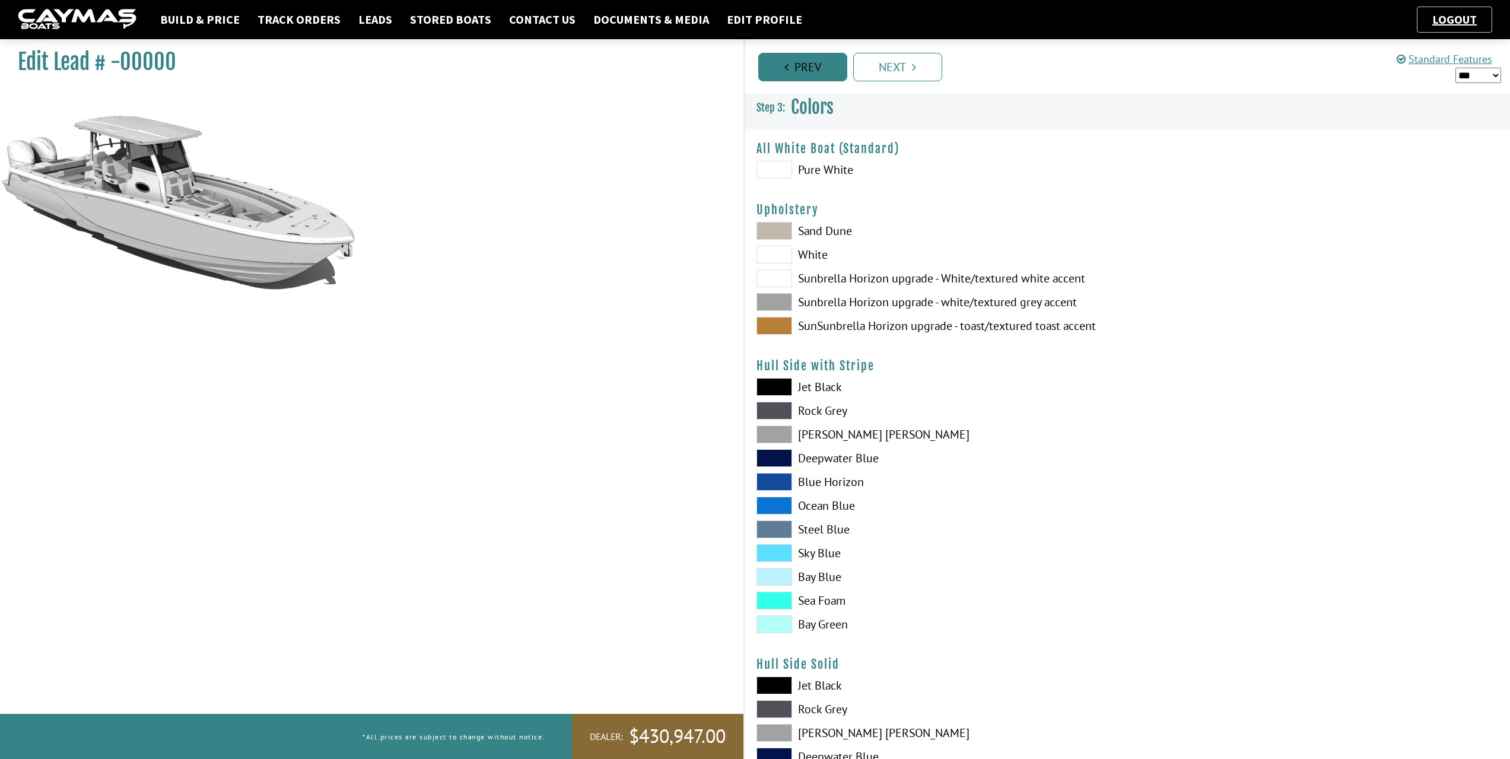
click at [819, 74] on link "Prev" at bounding box center [802, 67] width 89 height 28
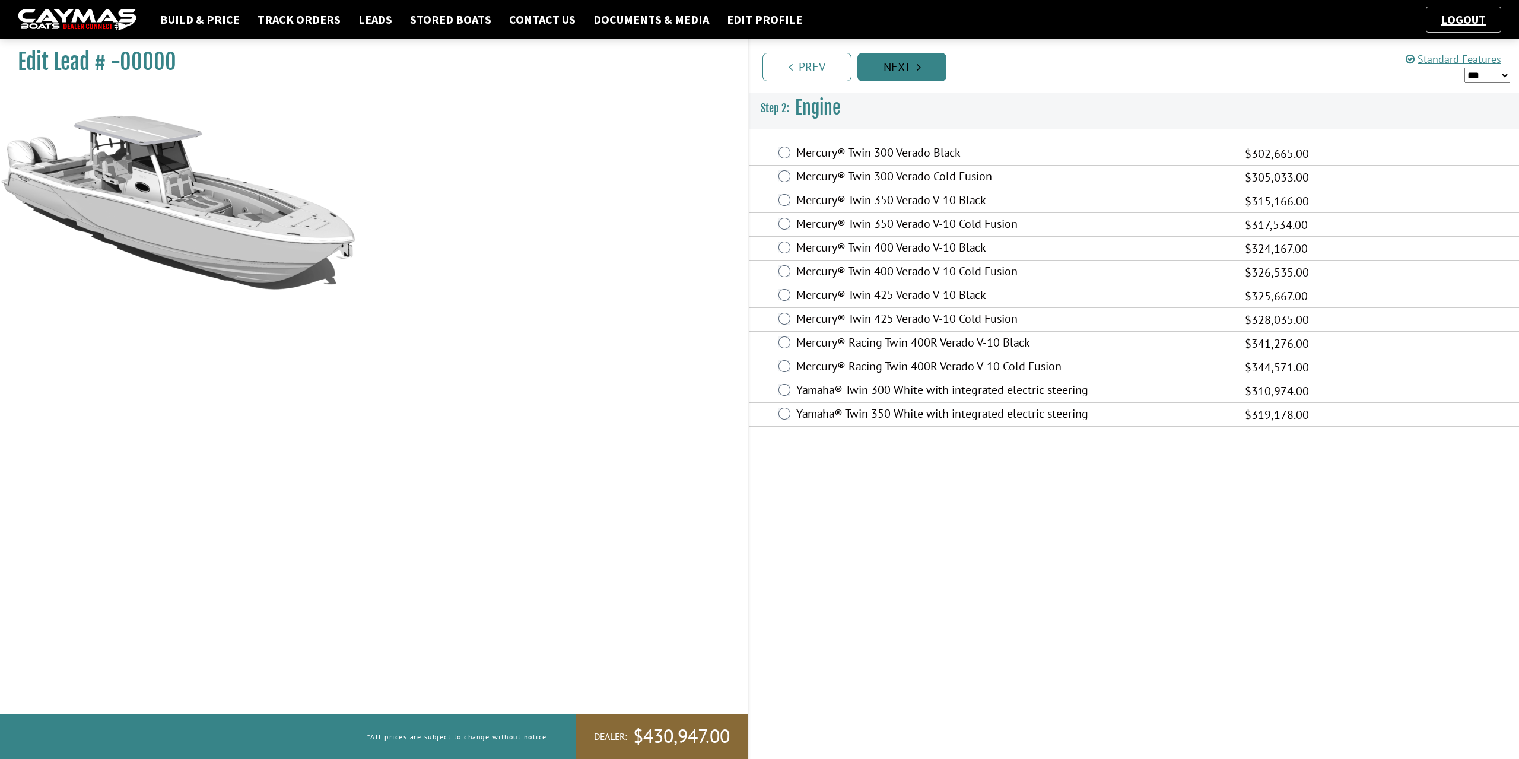
click at [904, 72] on link "Next" at bounding box center [901, 67] width 89 height 28
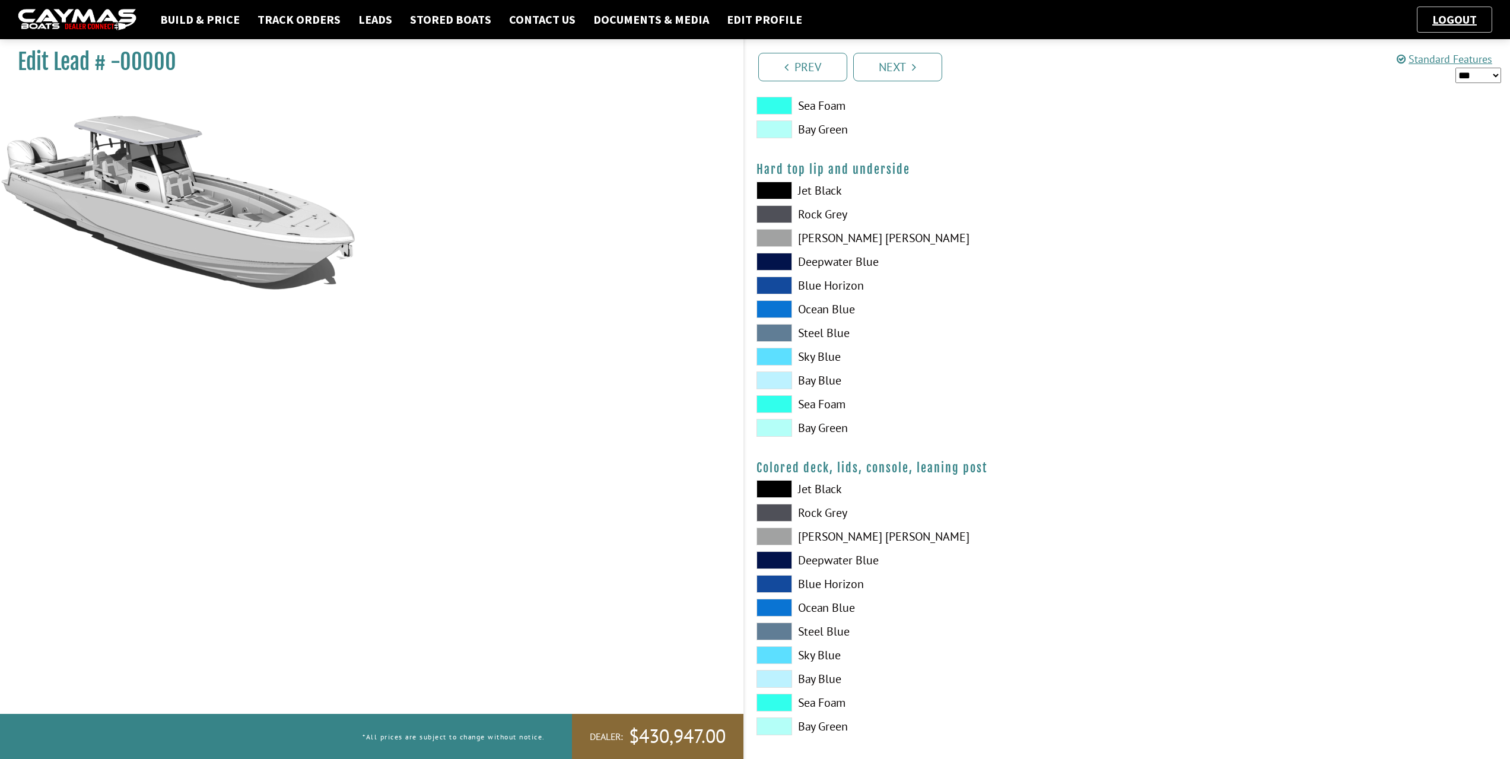
scroll to position [1102, 0]
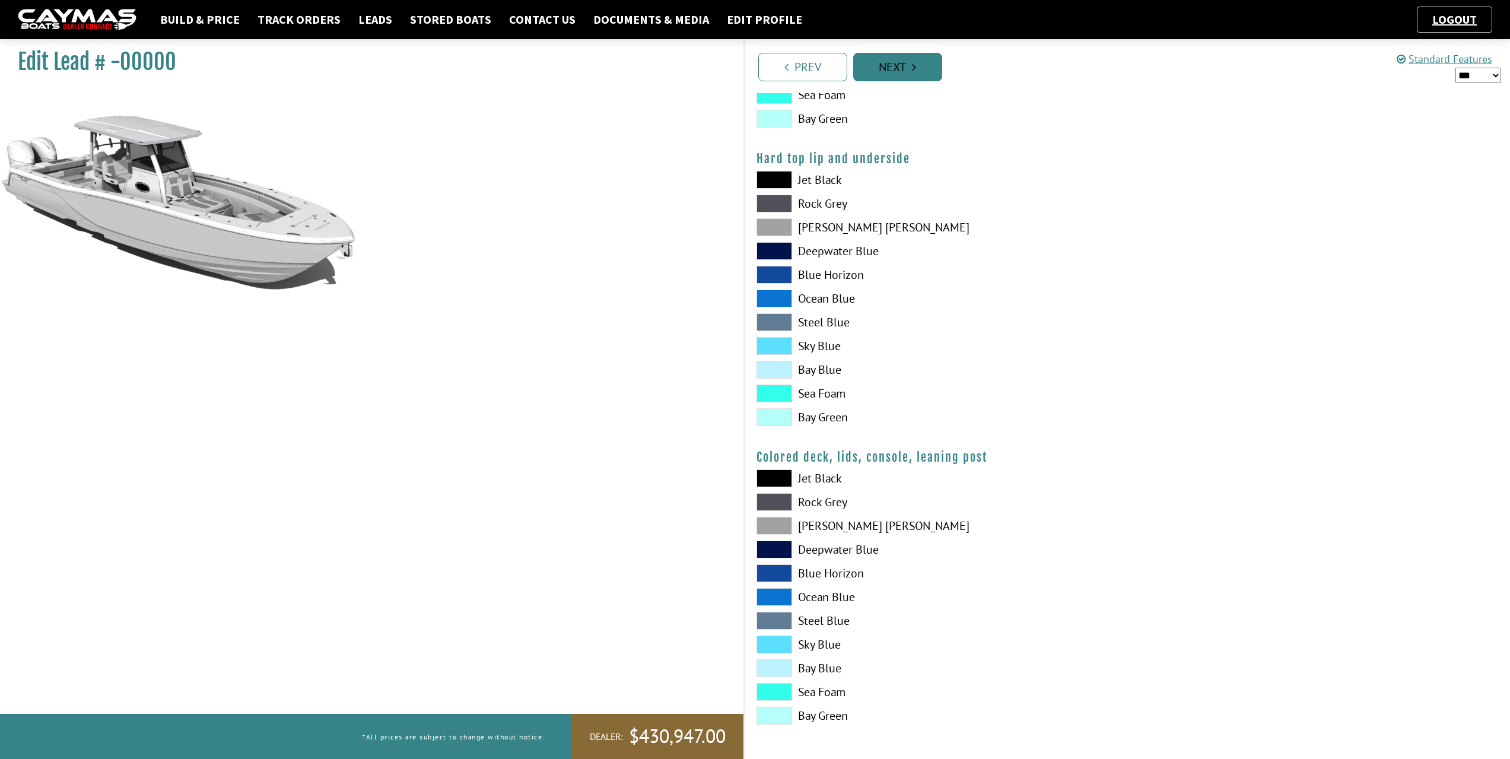
click at [902, 74] on link "Next" at bounding box center [897, 67] width 89 height 28
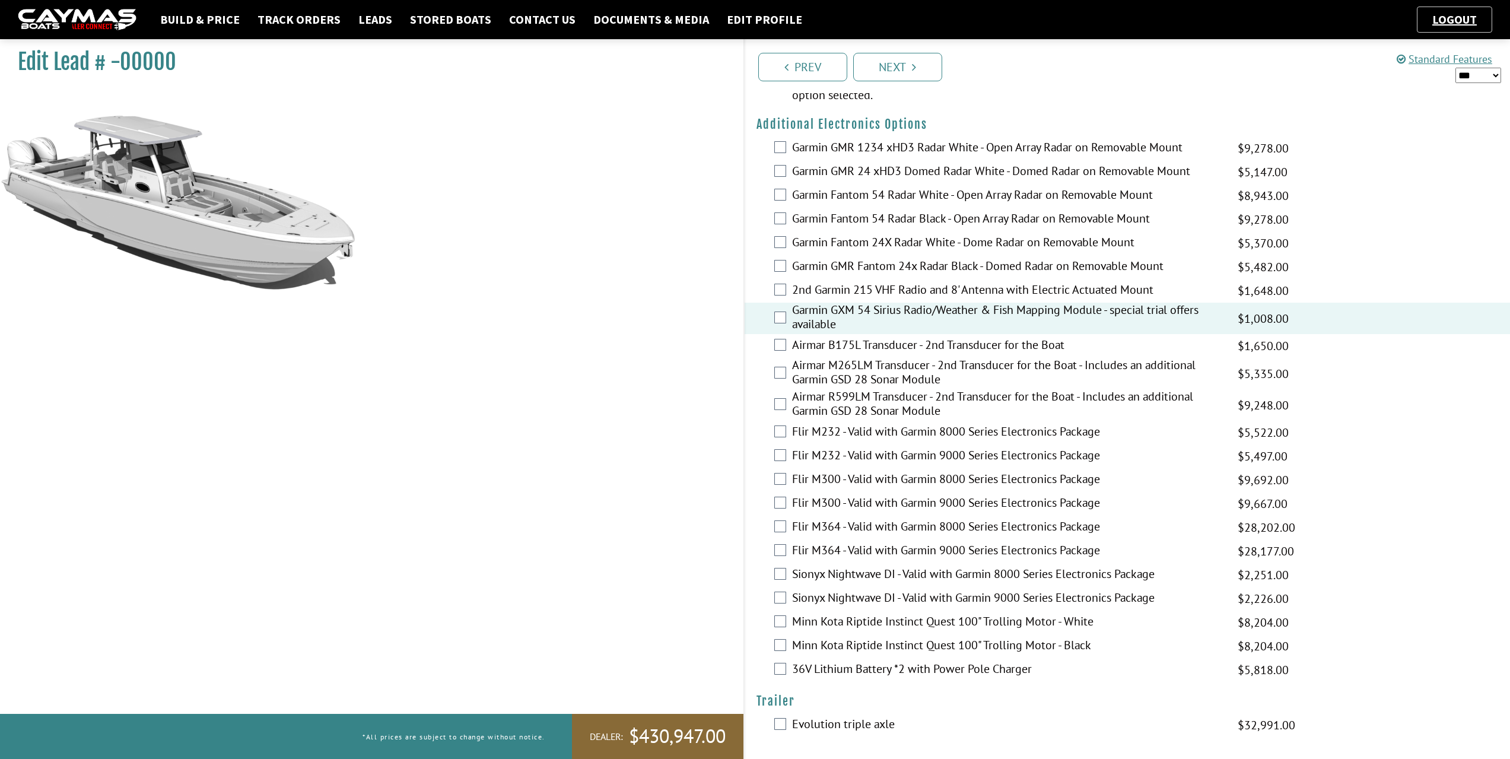
scroll to position [1970, 0]
click at [907, 68] on link "Next" at bounding box center [897, 67] width 89 height 28
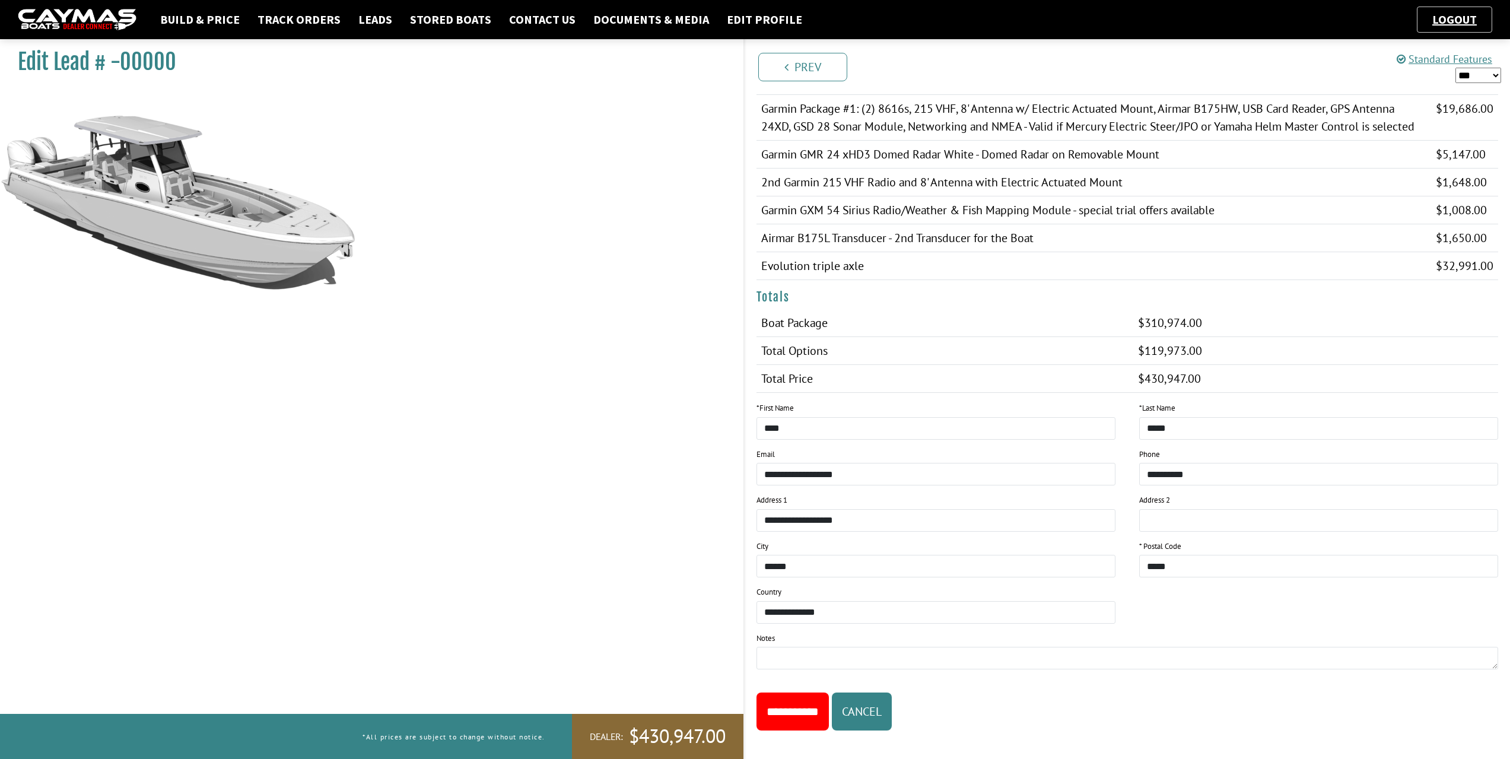
scroll to position [805, 0]
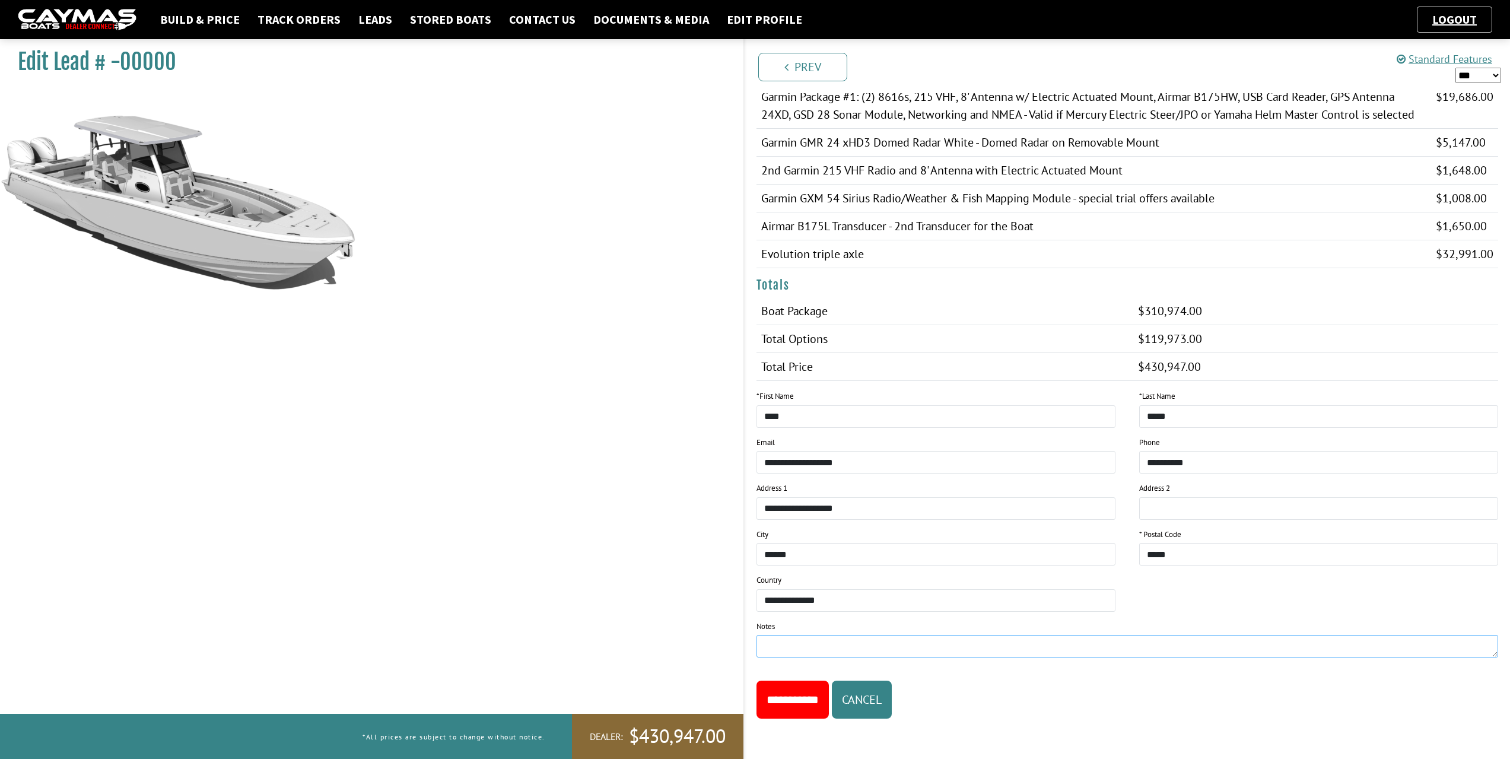
click at [796, 650] on textarea at bounding box center [1127, 646] width 742 height 23
click at [842, 643] on textarea "**********" at bounding box center [1127, 646] width 742 height 23
type textarea "**********"
click at [821, 704] on input "**********" at bounding box center [792, 699] width 72 height 38
